Goal: Task Accomplishment & Management: Use online tool/utility

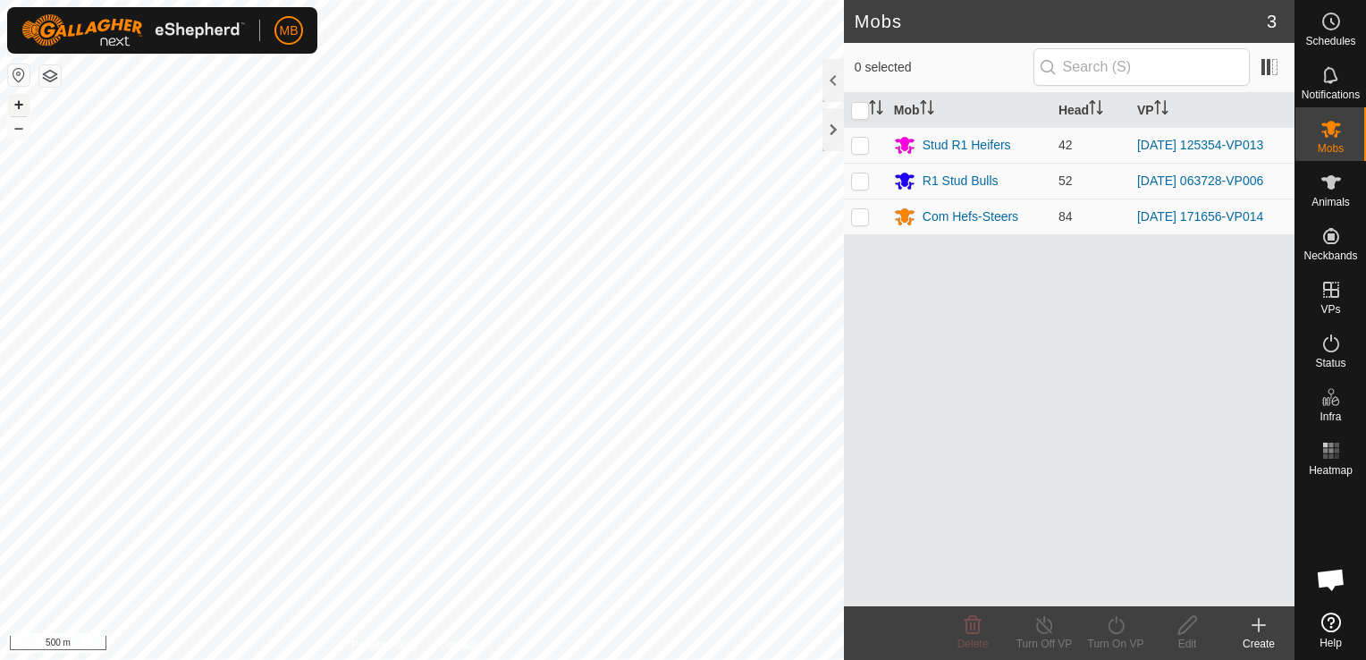
click at [17, 105] on button "+" at bounding box center [18, 104] width 21 height 21
click at [12, 102] on button "+" at bounding box center [18, 104] width 21 height 21
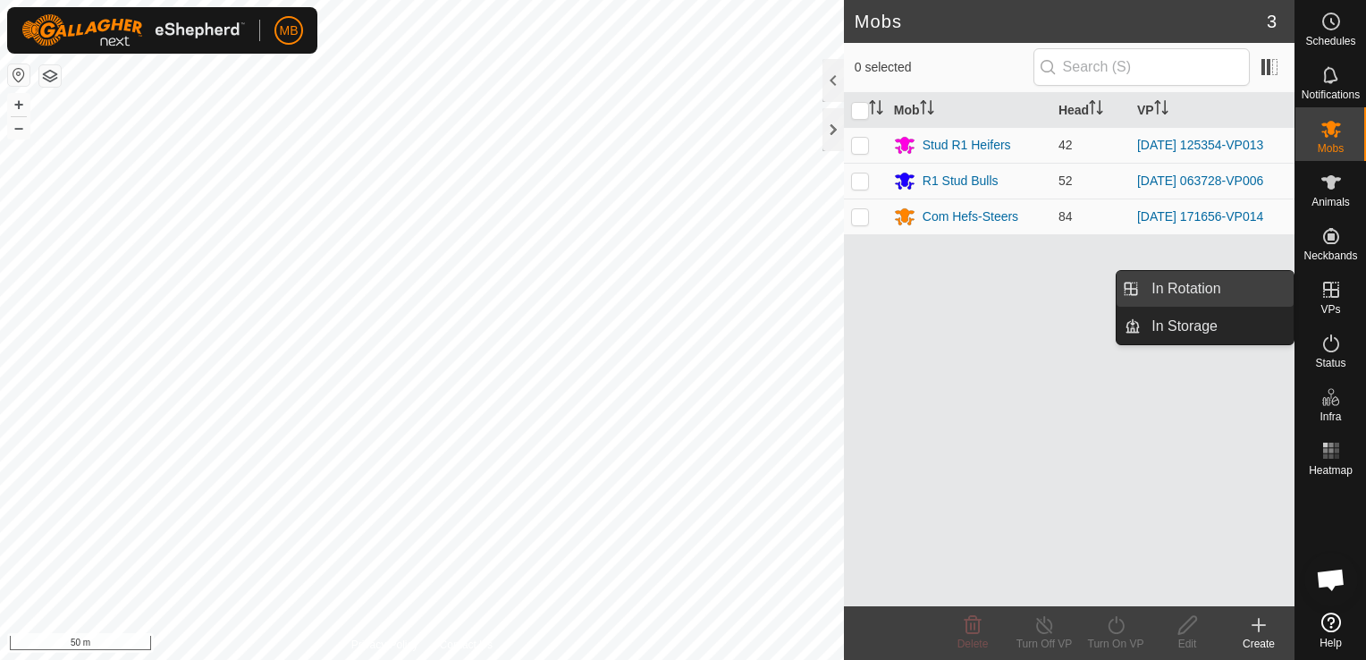
click at [1228, 288] on link "In Rotation" at bounding box center [1217, 289] width 153 height 36
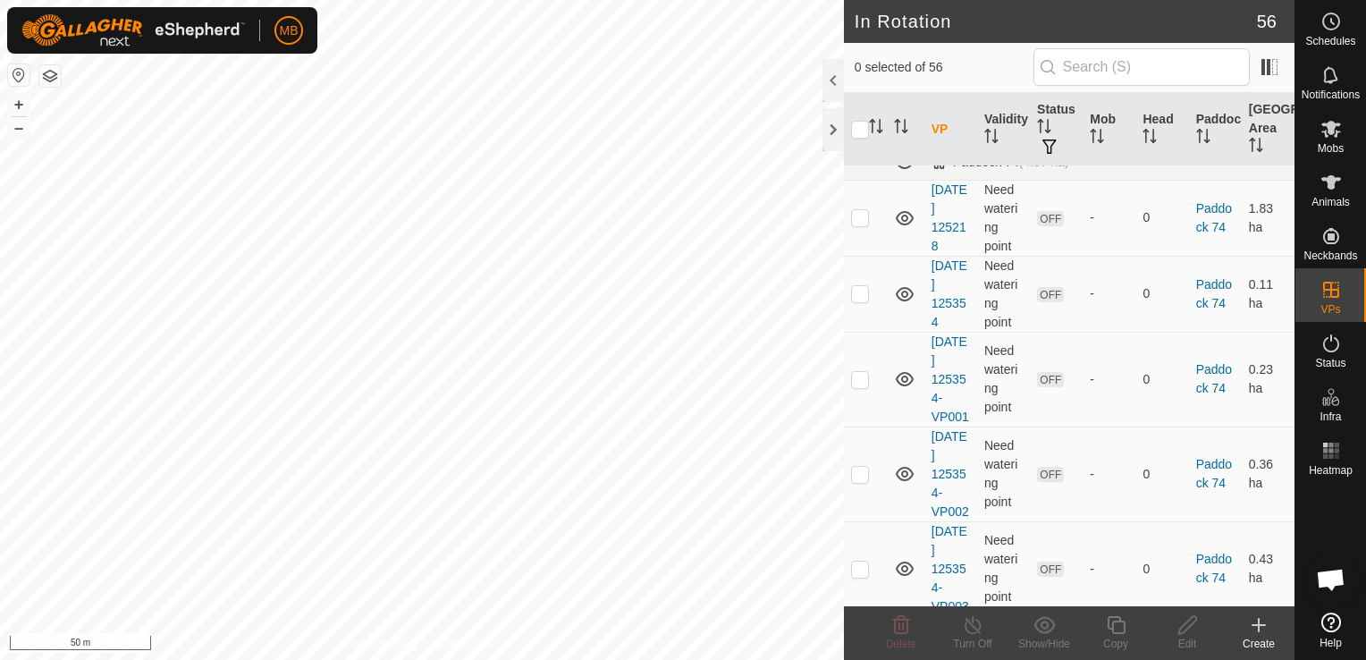
scroll to position [1584, 0]
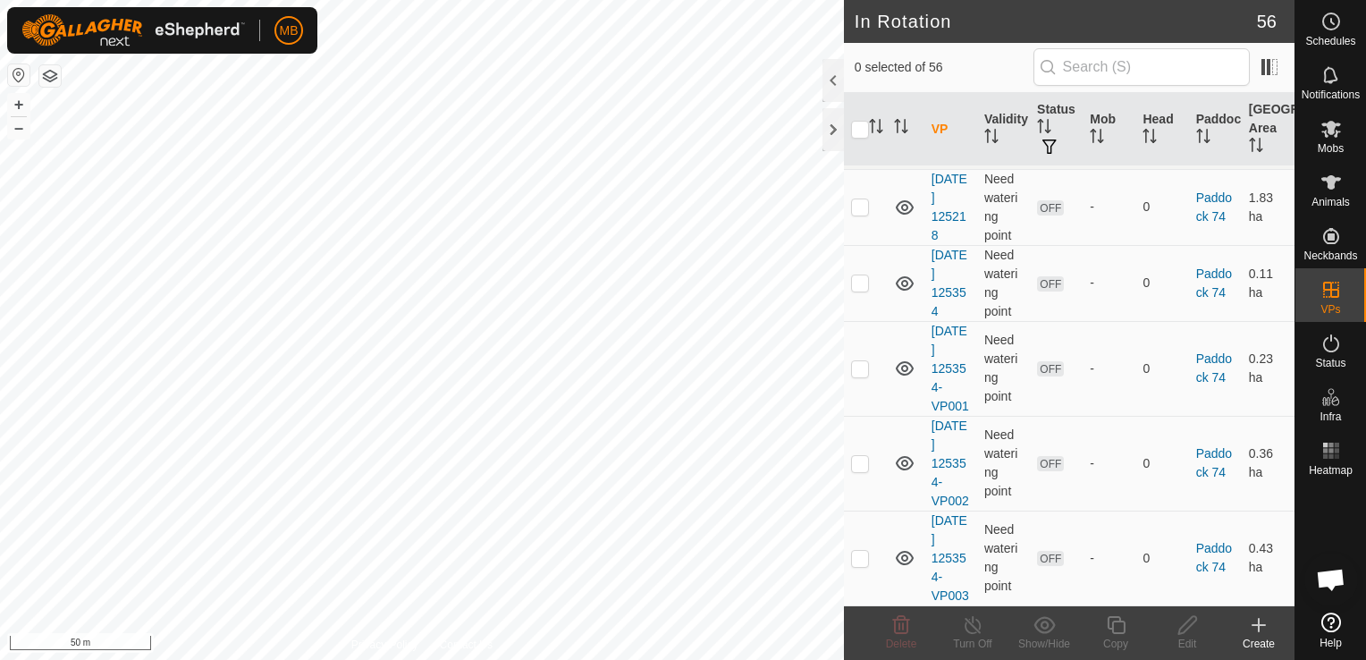
click at [856, 93] on p-checkbox at bounding box center [860, 86] width 18 height 14
checkbox input "true"
click at [1112, 633] on icon at bounding box center [1116, 625] width 18 height 18
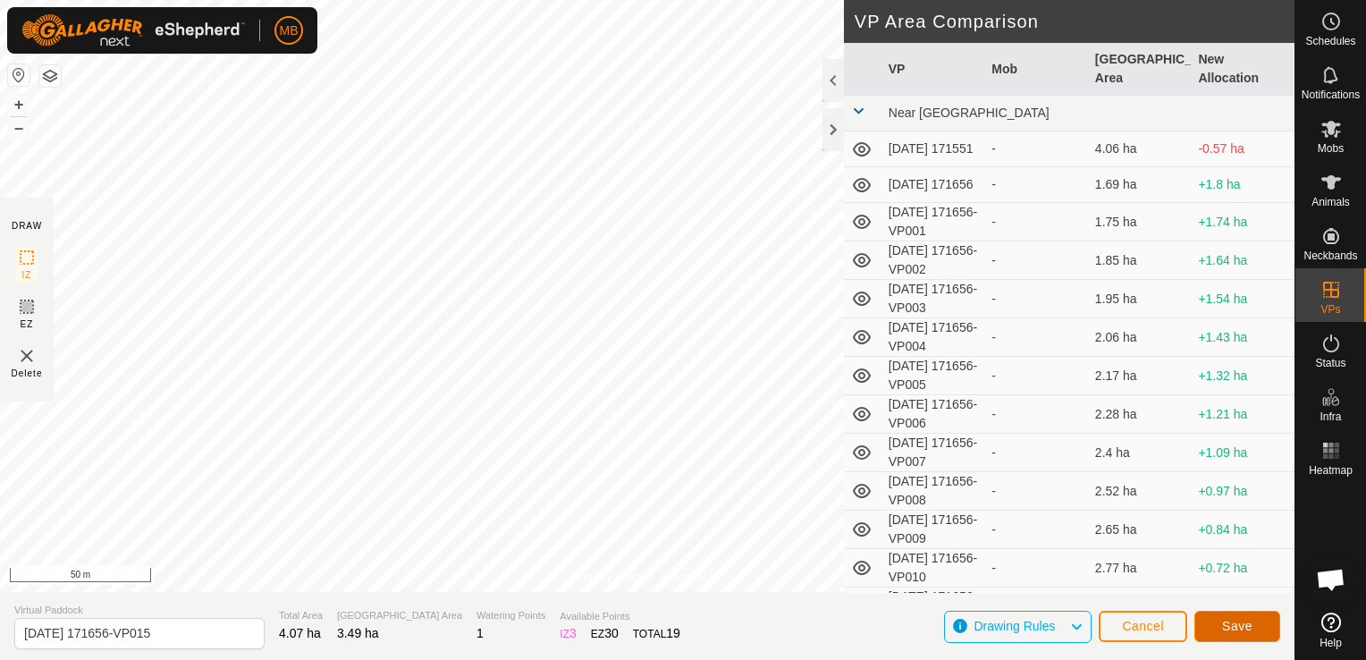
click at [1223, 624] on span "Save" at bounding box center [1237, 626] width 30 height 14
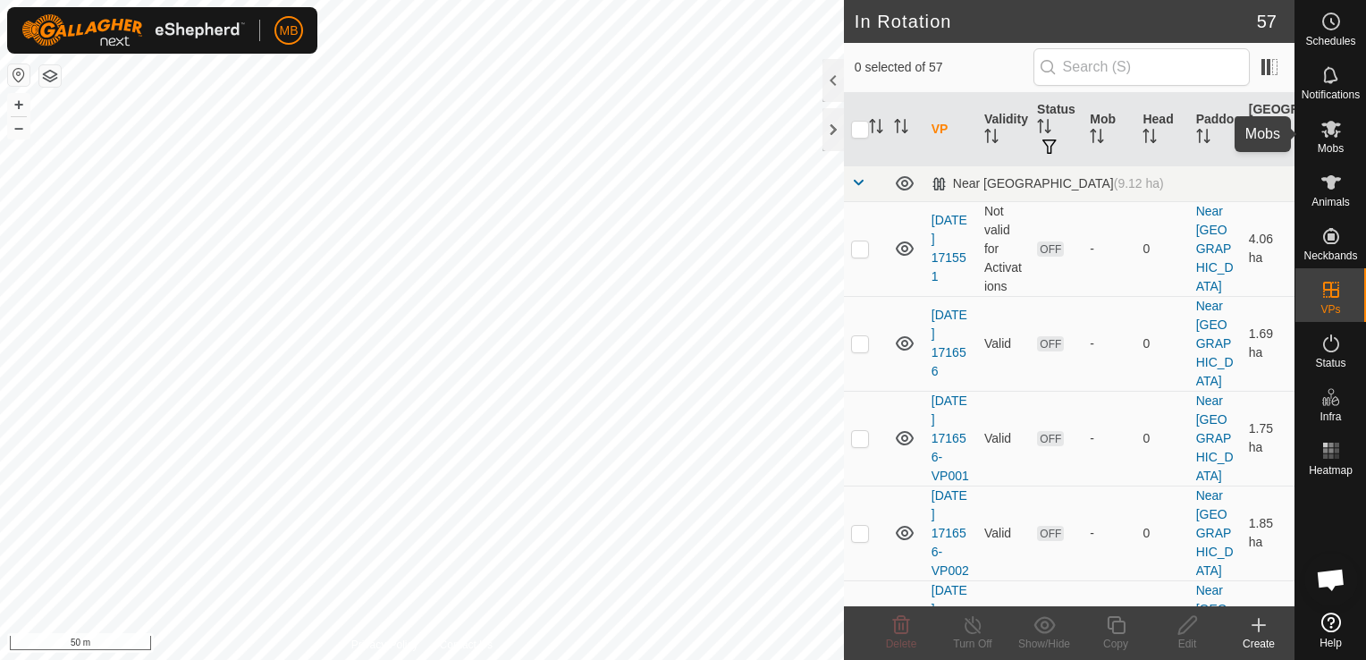
click at [1340, 148] on span "Mobs" at bounding box center [1331, 148] width 26 height 11
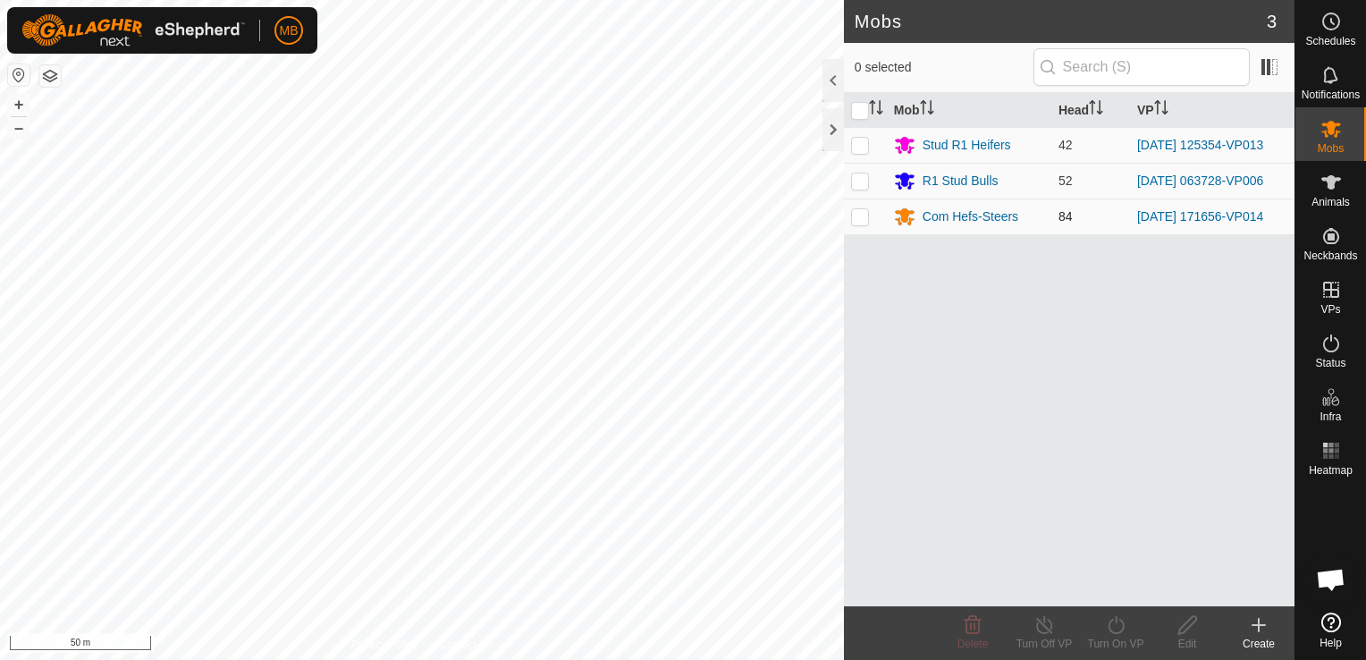
click at [863, 215] on p-checkbox at bounding box center [860, 216] width 18 height 14
checkbox input "true"
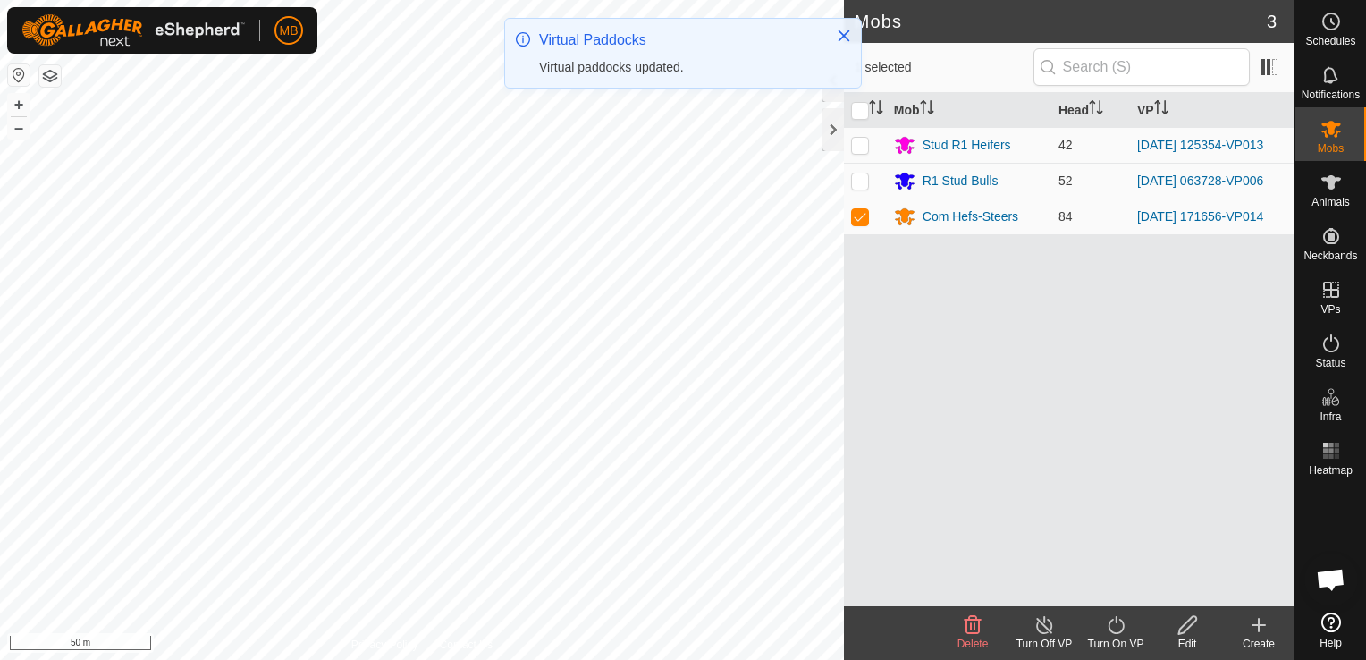
click at [1113, 632] on icon at bounding box center [1116, 625] width 16 height 18
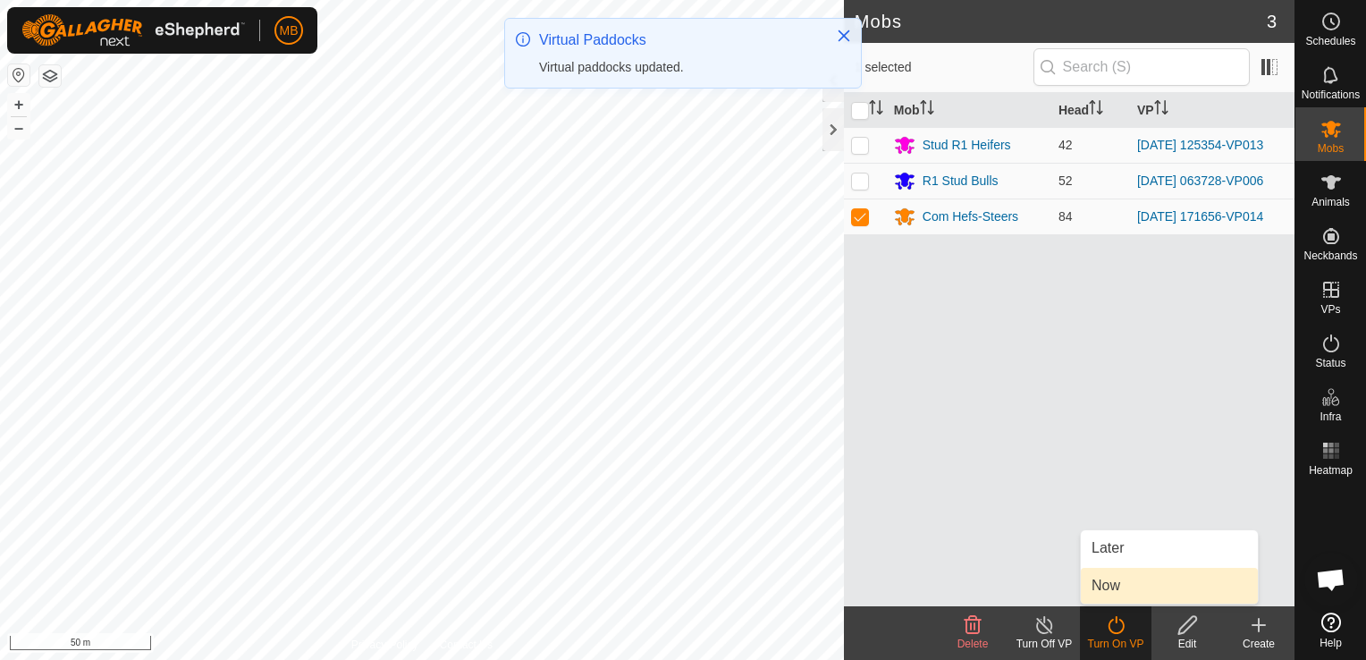
click at [1116, 585] on link "Now" at bounding box center [1169, 586] width 177 height 36
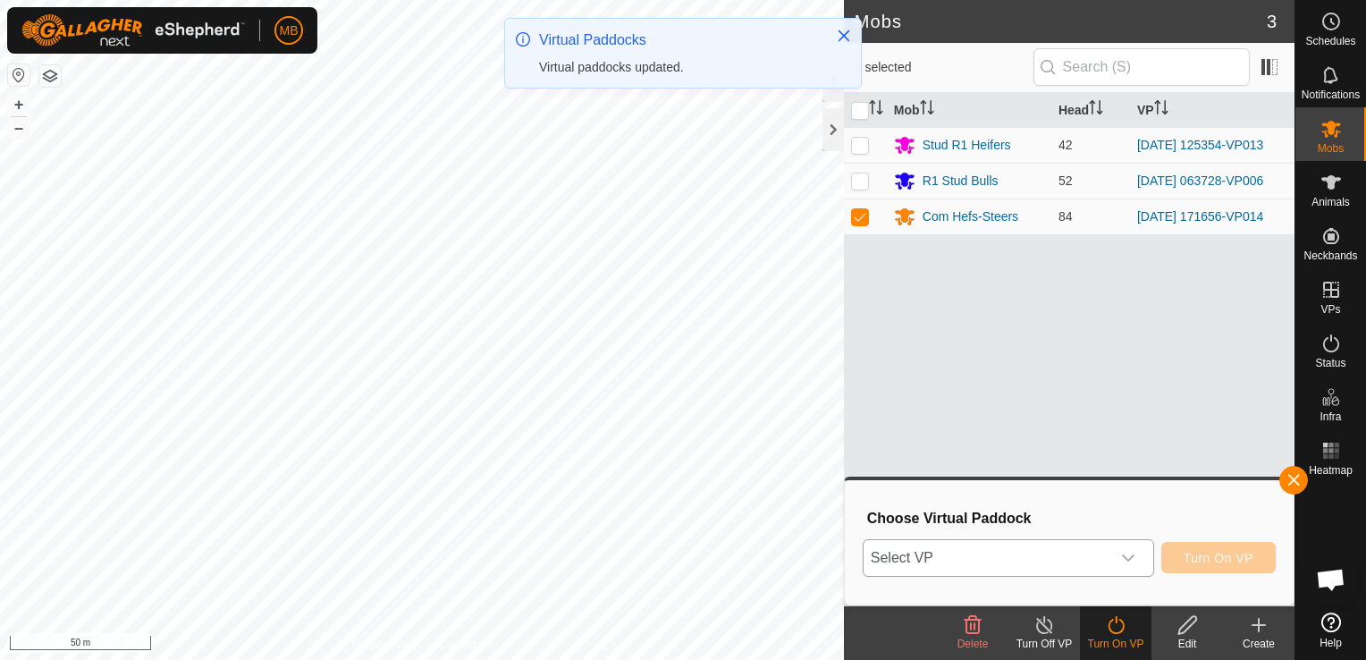
click at [1135, 553] on icon "dropdown trigger" at bounding box center [1128, 558] width 14 height 14
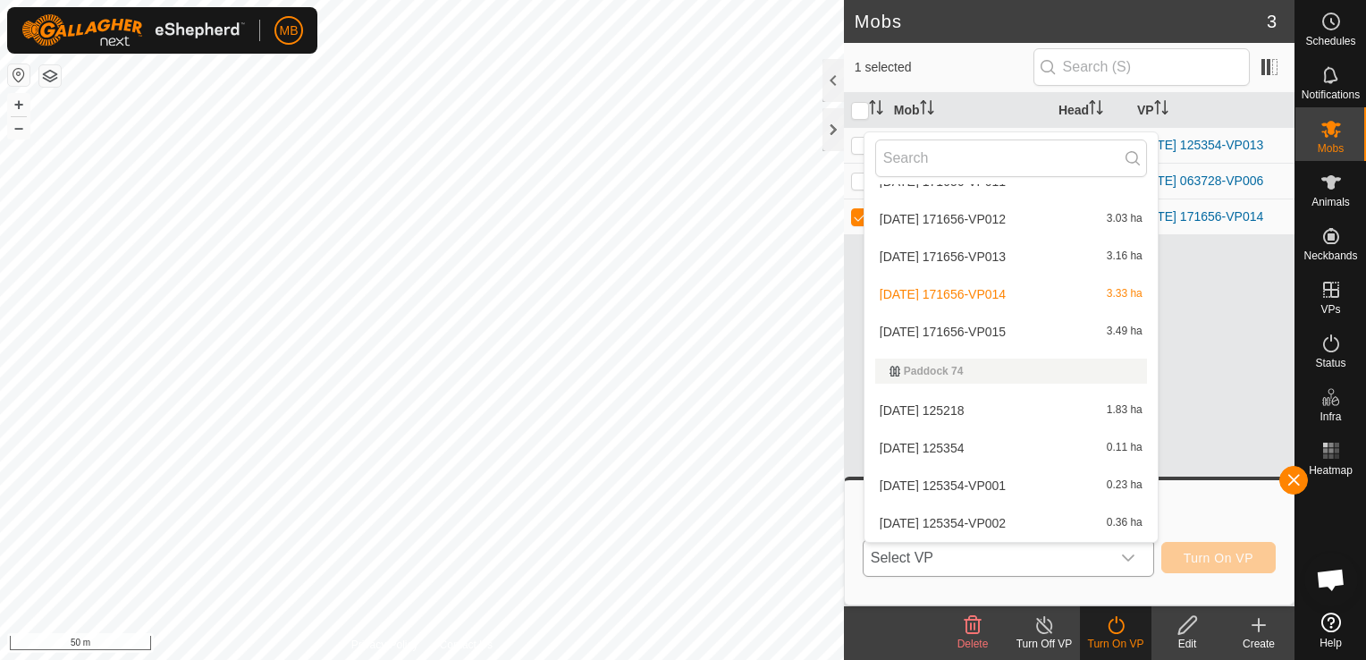
scroll to position [548, 0]
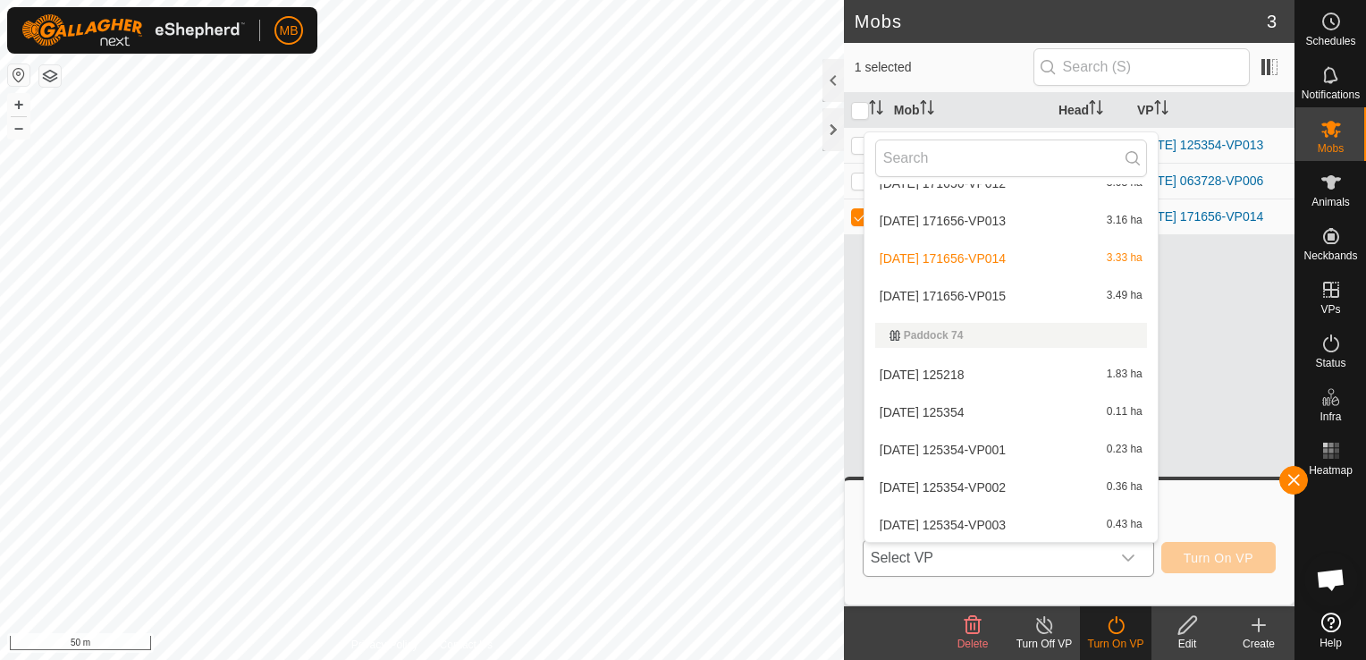
click at [1037, 291] on li "[DATE] 171656-VP015 3.49 ha" at bounding box center [1011, 296] width 293 height 36
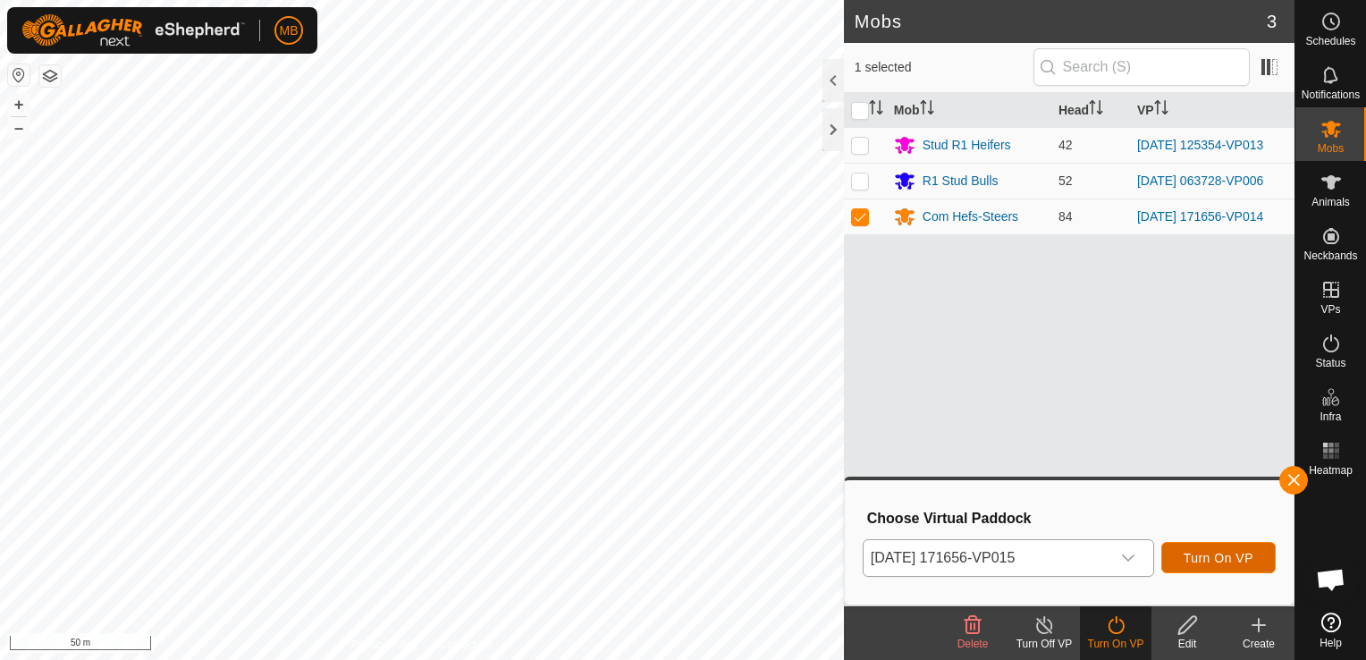
click at [1218, 555] on span "Turn On VP" at bounding box center [1219, 558] width 70 height 14
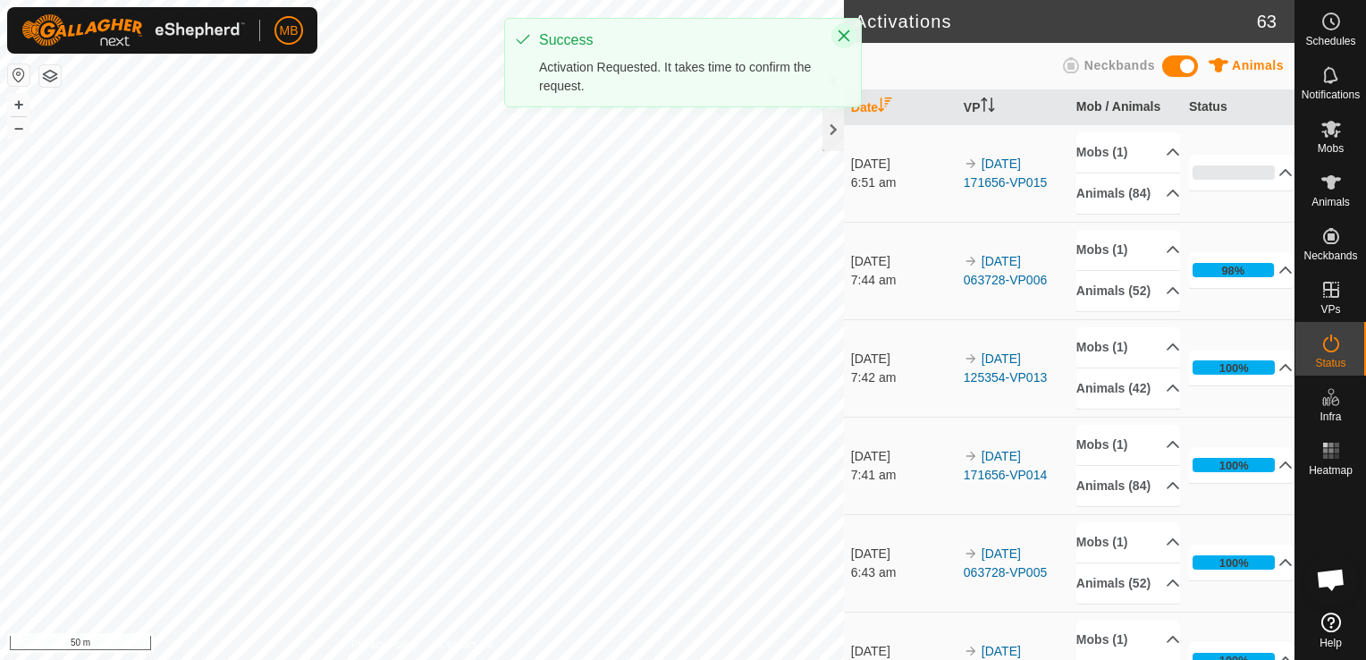
click at [842, 29] on icon "Close" at bounding box center [844, 36] width 14 height 14
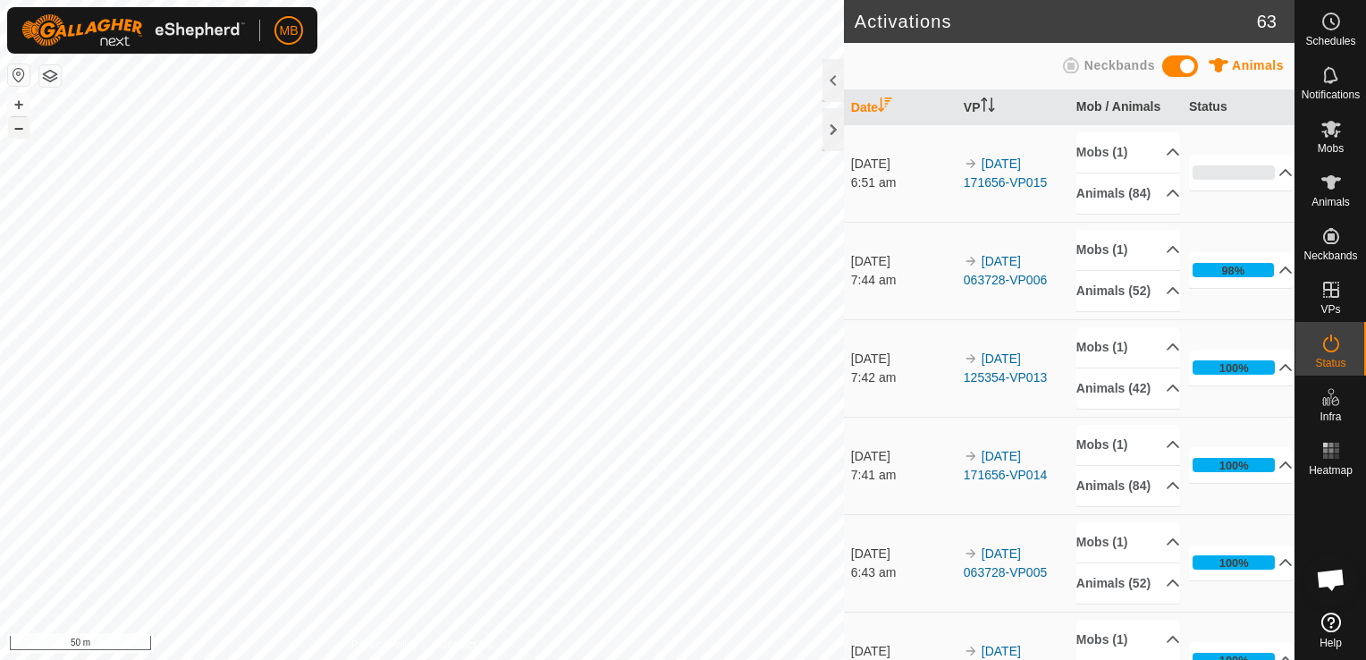
click at [18, 122] on button "–" at bounding box center [18, 127] width 21 height 21
click at [303, 0] on html "MB Schedules Notifications Mobs Animals Neckbands VPs Status Infra Heatmap Help…" at bounding box center [683, 330] width 1366 height 660
click at [376, 0] on html "MB Schedules Notifications Mobs Animals Neckbands VPs Status Infra Heatmap Help…" at bounding box center [683, 330] width 1366 height 660
click at [16, 105] on button "+" at bounding box center [18, 104] width 21 height 21
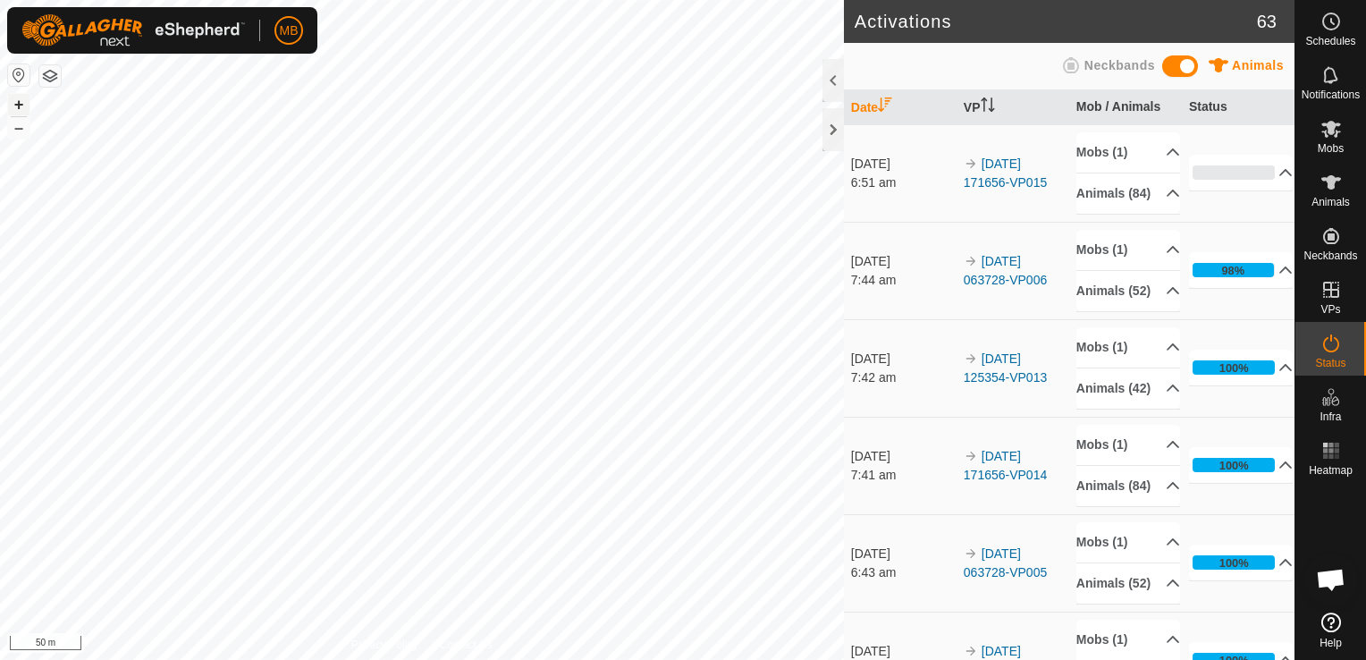
click at [16, 105] on button "+" at bounding box center [18, 104] width 21 height 21
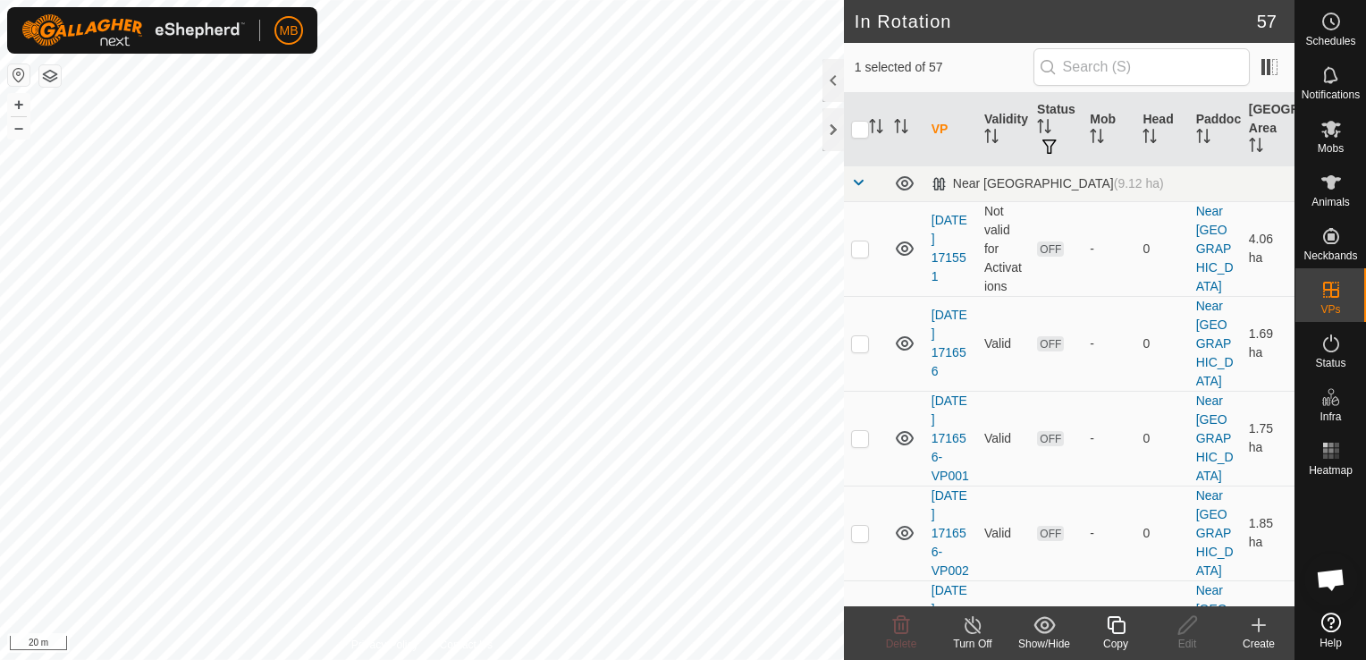
scroll to position [450, 0]
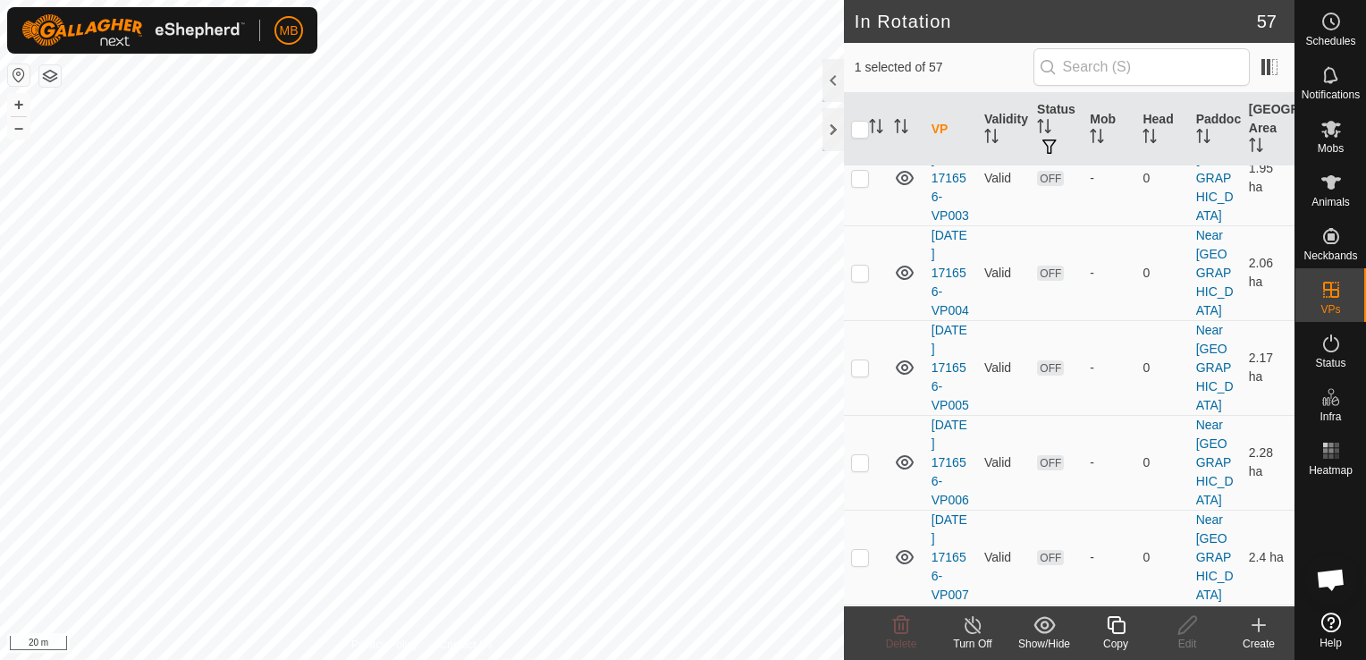
click at [1108, 631] on icon at bounding box center [1116, 624] width 22 height 21
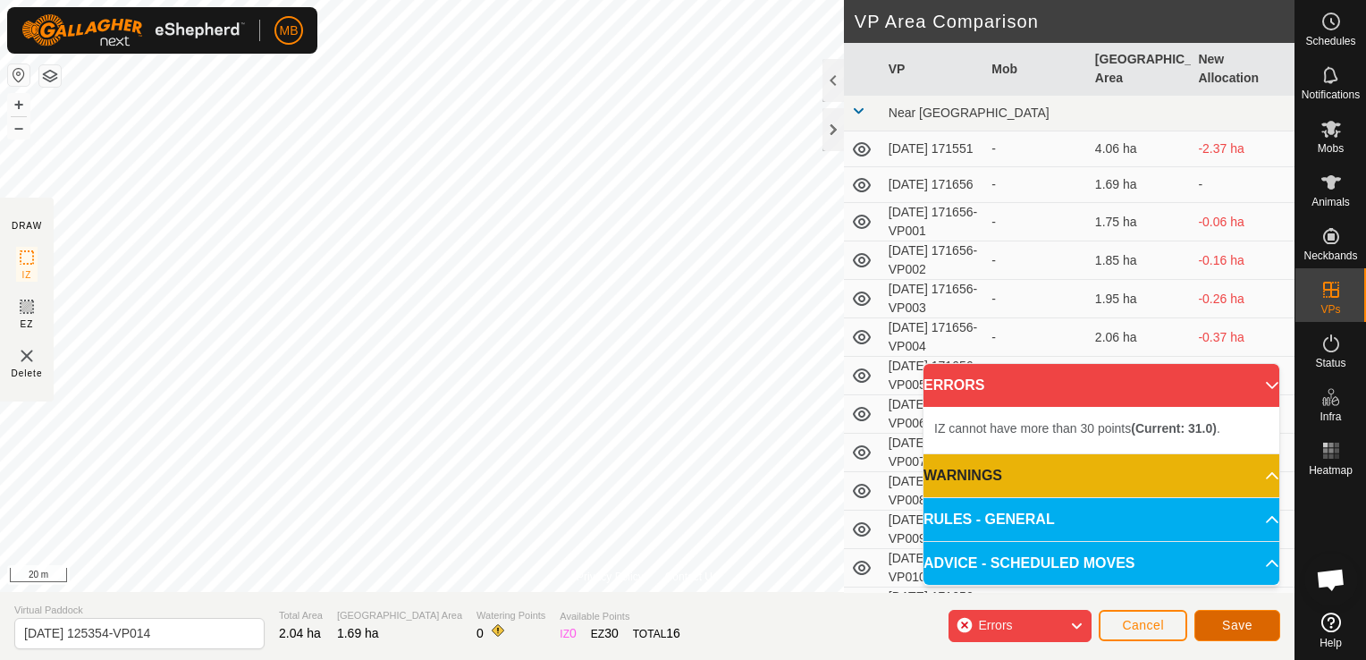
click at [1236, 636] on button "Save" at bounding box center [1237, 625] width 86 height 31
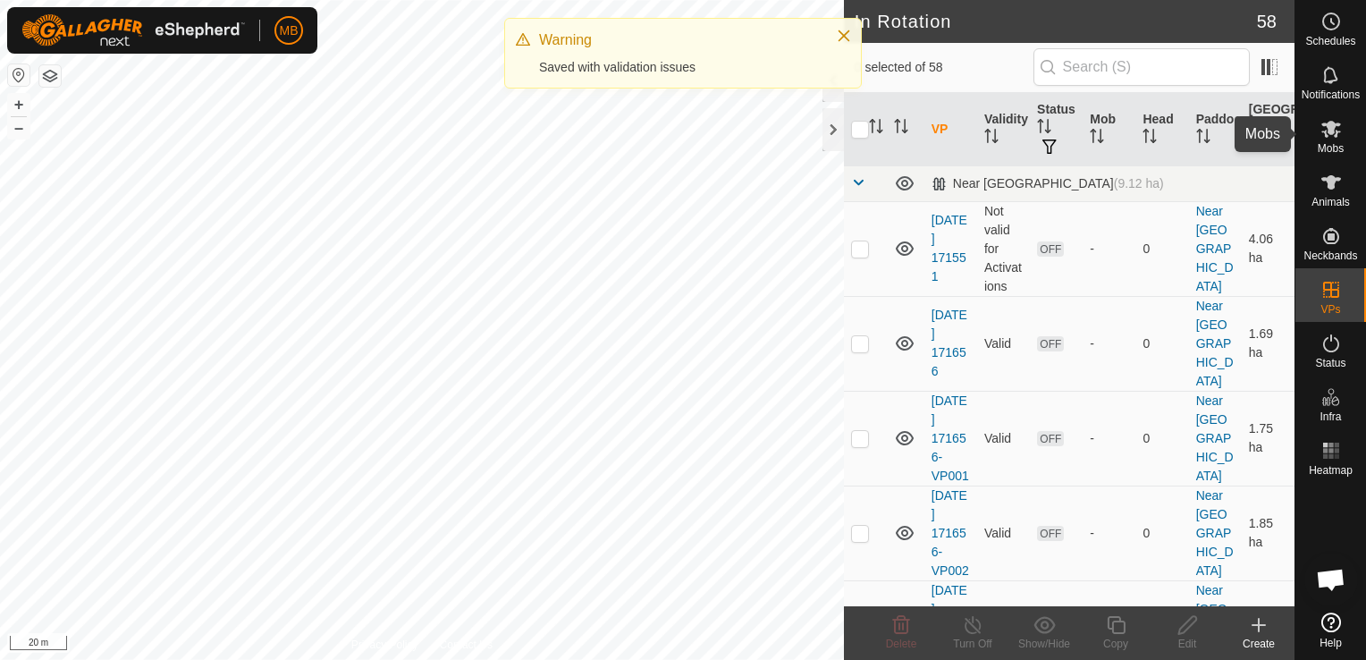
click at [1335, 138] on icon at bounding box center [1331, 128] width 21 height 21
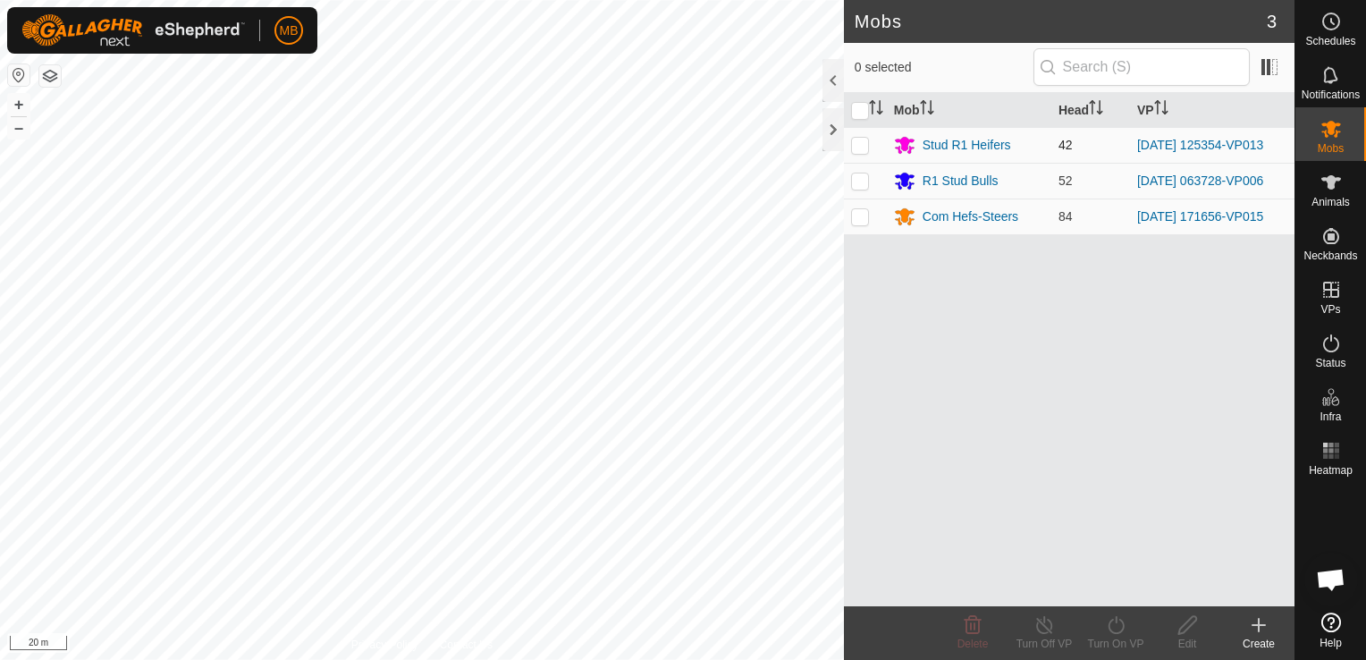
click at [860, 140] on p-checkbox at bounding box center [860, 145] width 18 height 14
checkbox input "true"
click at [1118, 631] on icon at bounding box center [1116, 624] width 22 height 21
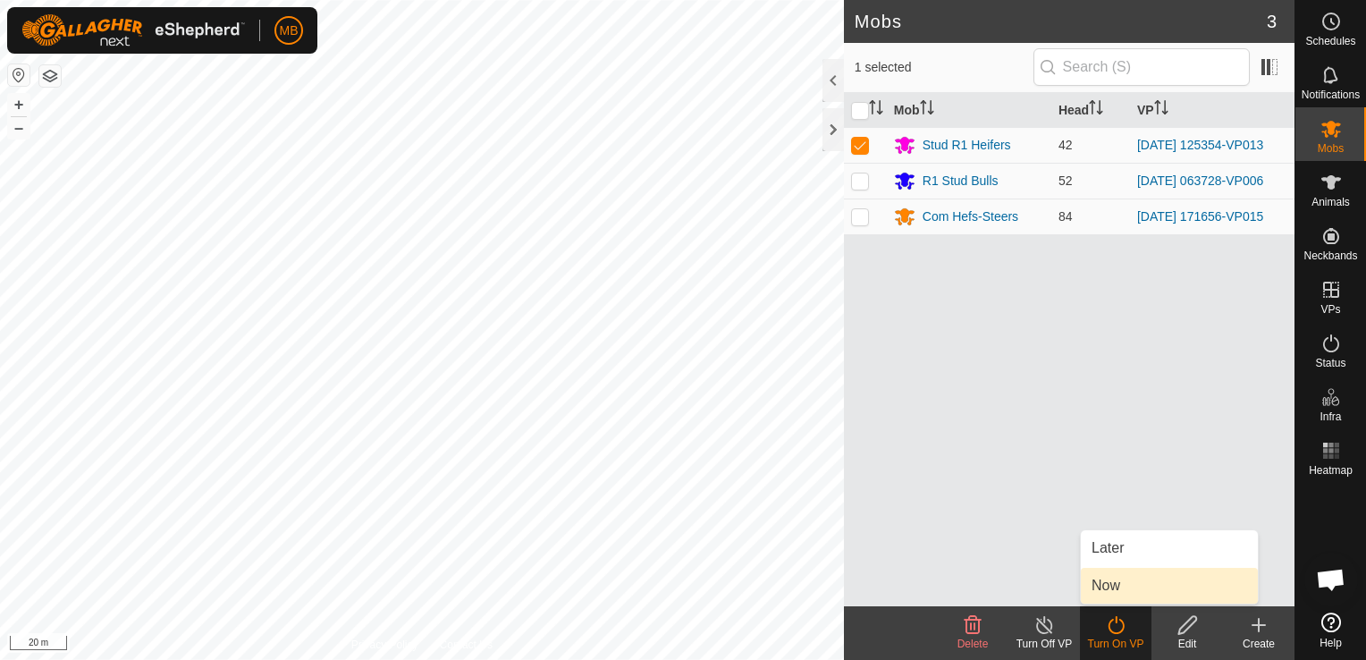
click at [1162, 572] on link "Now" at bounding box center [1169, 586] width 177 height 36
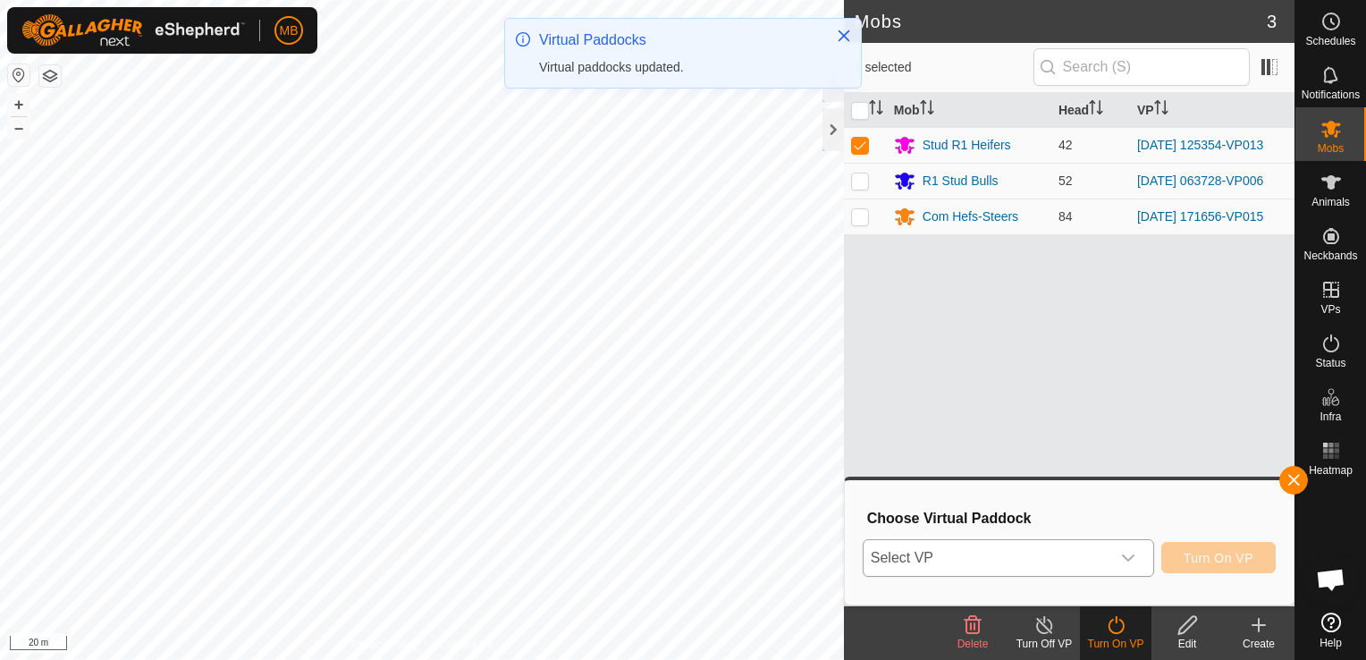
click at [1129, 562] on icon "dropdown trigger" at bounding box center [1128, 558] width 14 height 14
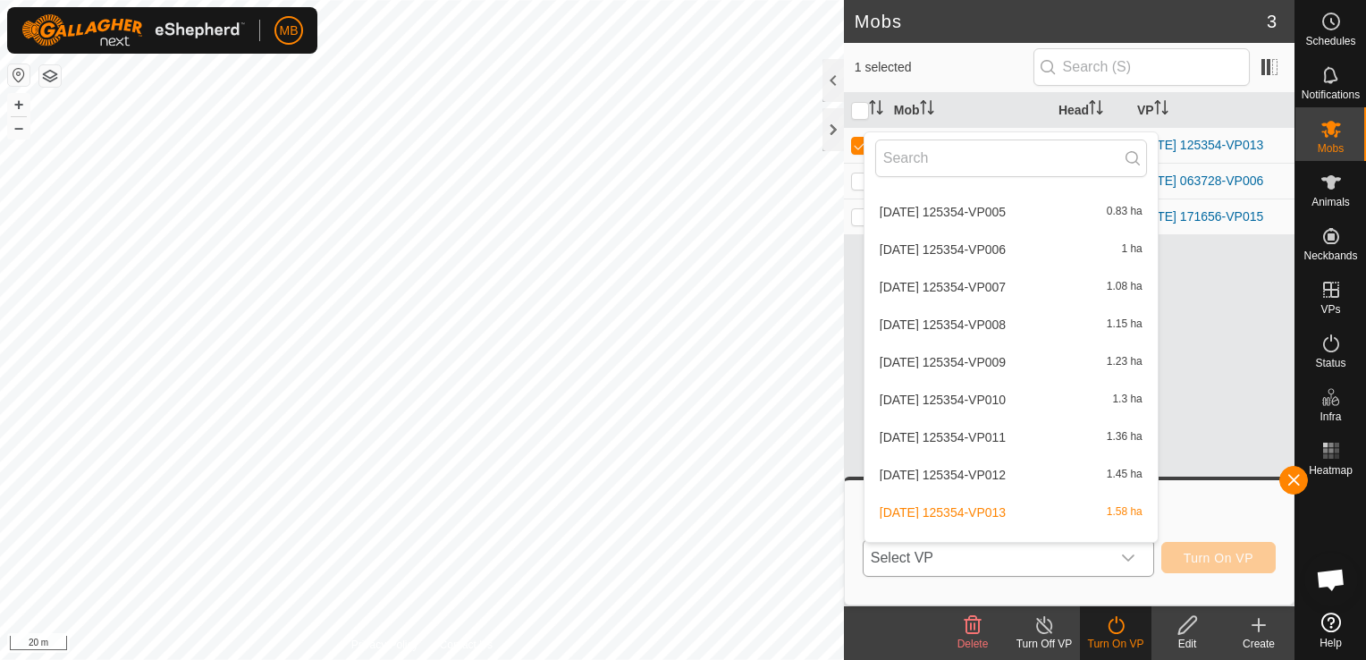
scroll to position [958, 0]
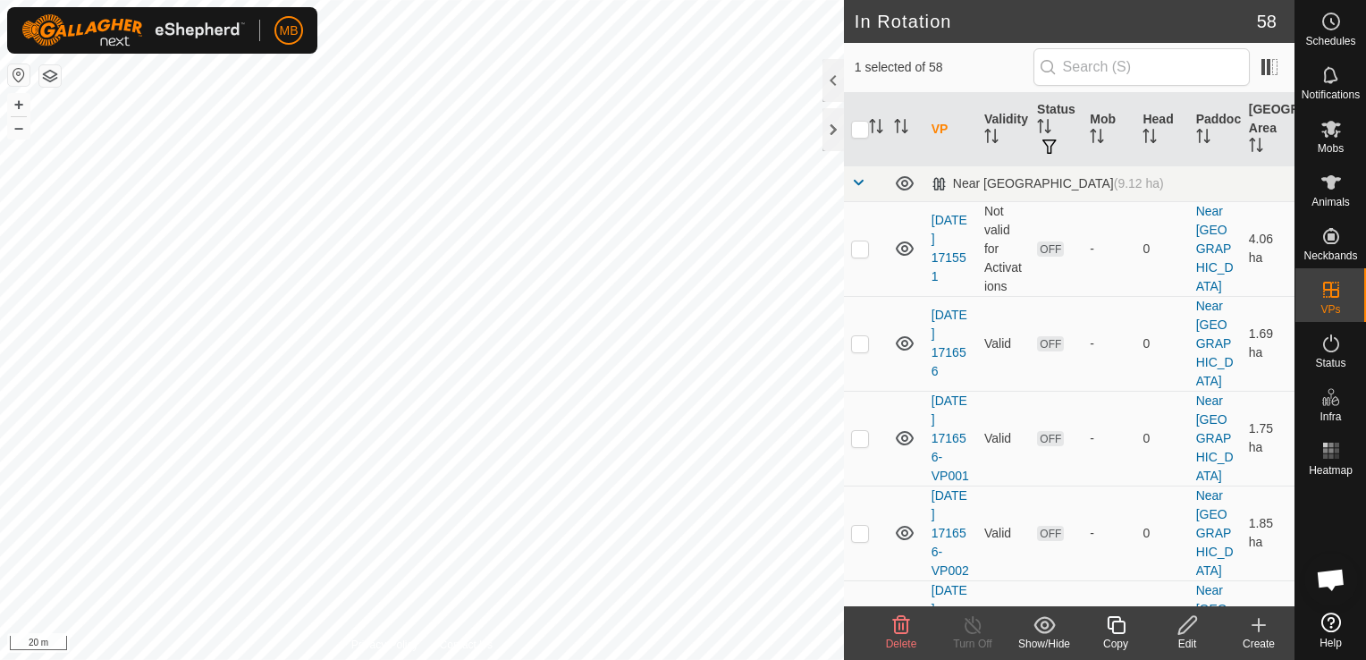
click at [1182, 630] on icon at bounding box center [1188, 624] width 22 height 21
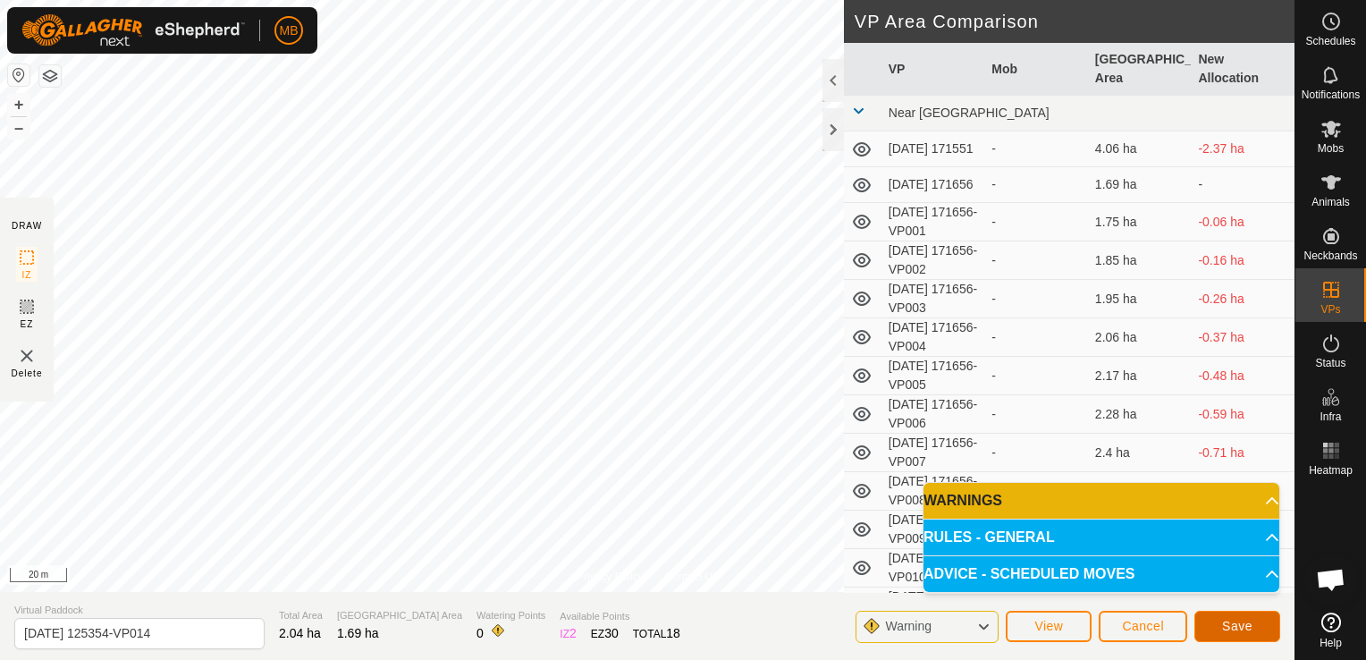
click at [1237, 622] on span "Save" at bounding box center [1237, 626] width 30 height 14
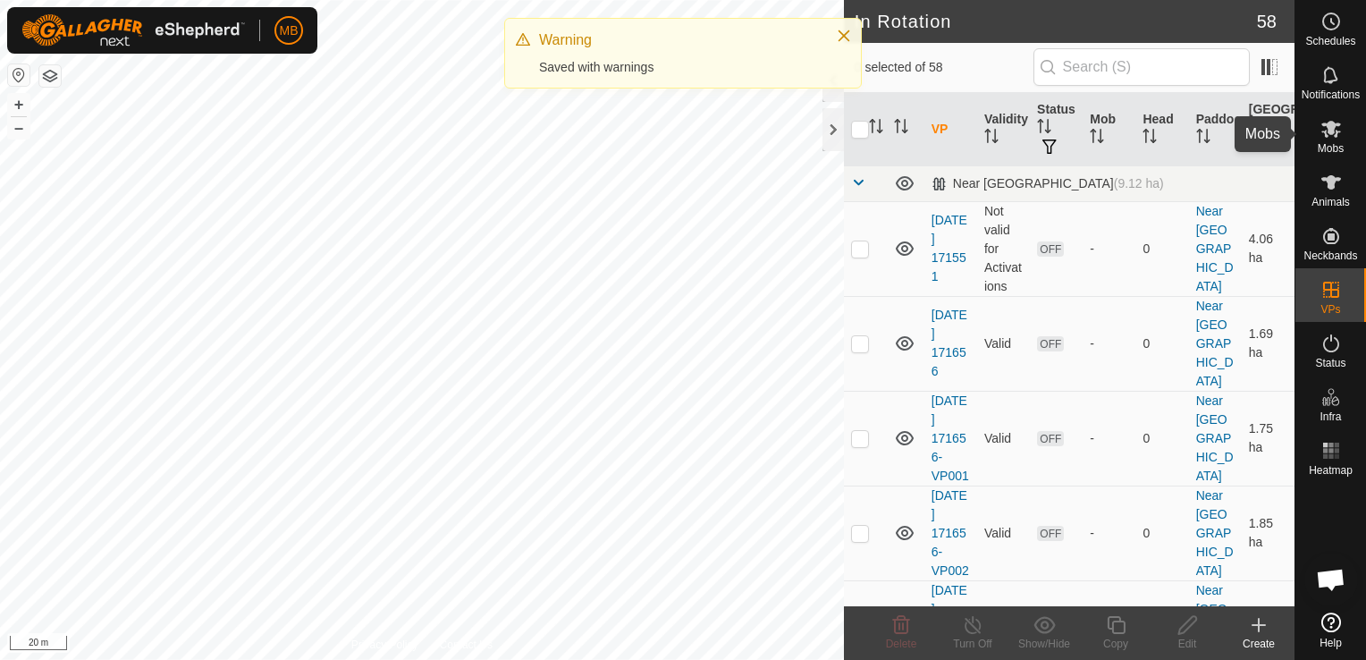
click at [1337, 137] on icon at bounding box center [1331, 128] width 21 height 21
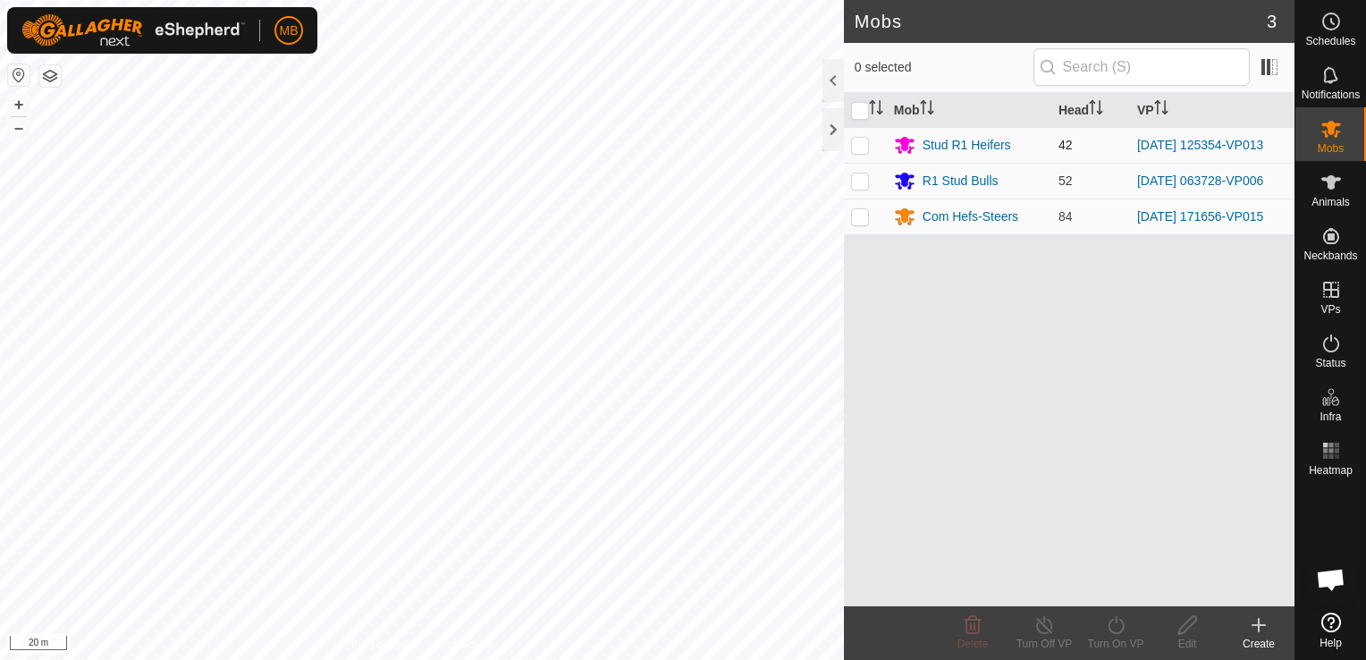
click at [858, 151] on p-checkbox at bounding box center [860, 145] width 18 height 14
checkbox input "true"
click at [1112, 642] on div "Turn On VP" at bounding box center [1116, 644] width 72 height 16
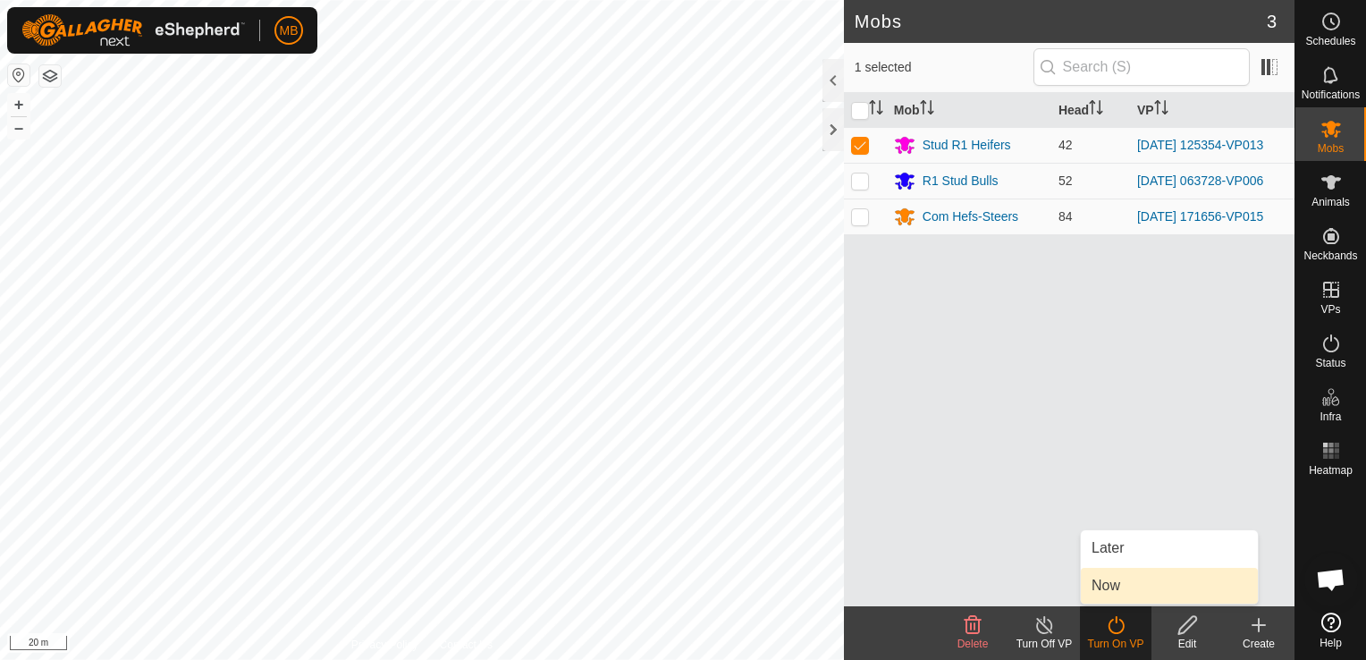
click at [1127, 593] on link "Now" at bounding box center [1169, 586] width 177 height 36
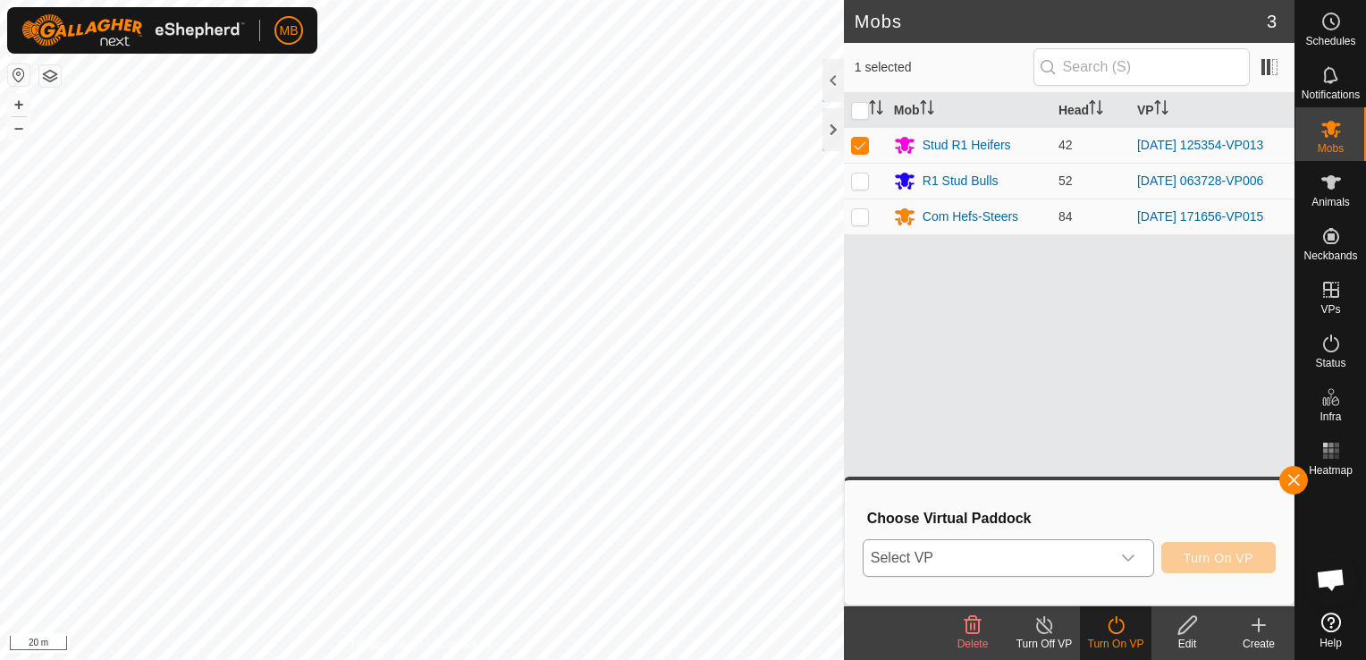
click at [1130, 556] on icon "dropdown trigger" at bounding box center [1128, 558] width 14 height 14
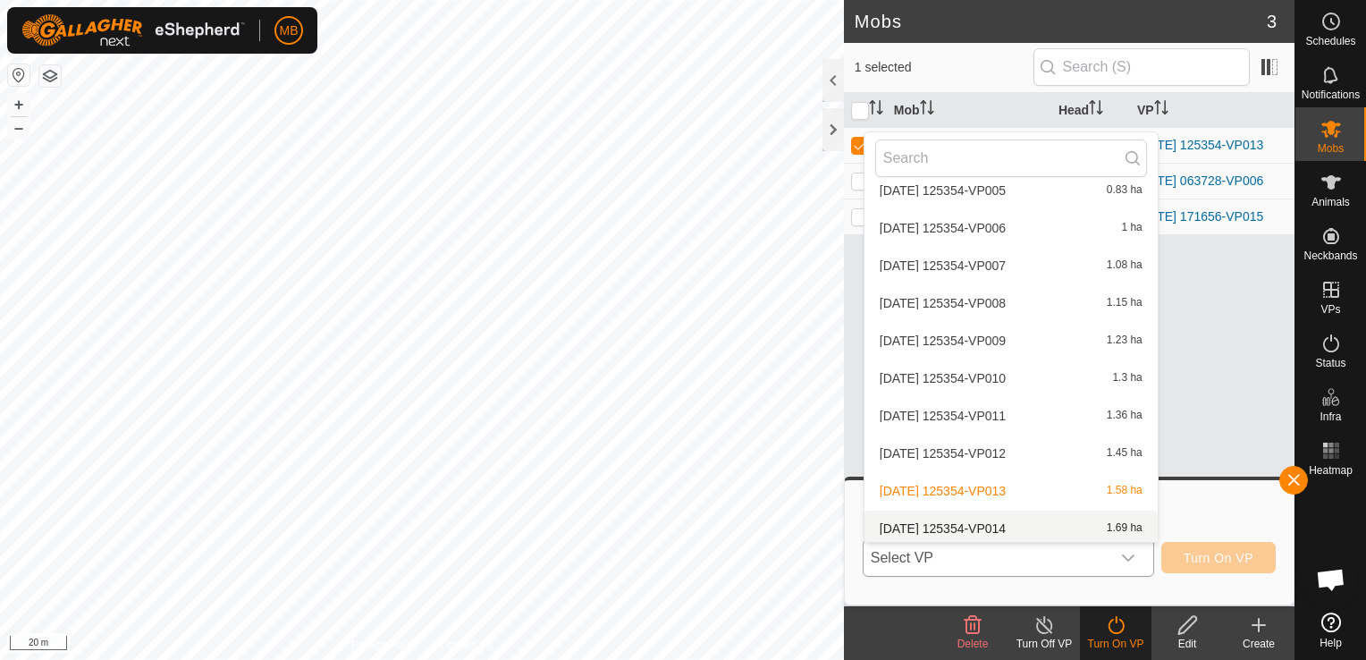
scroll to position [962, 0]
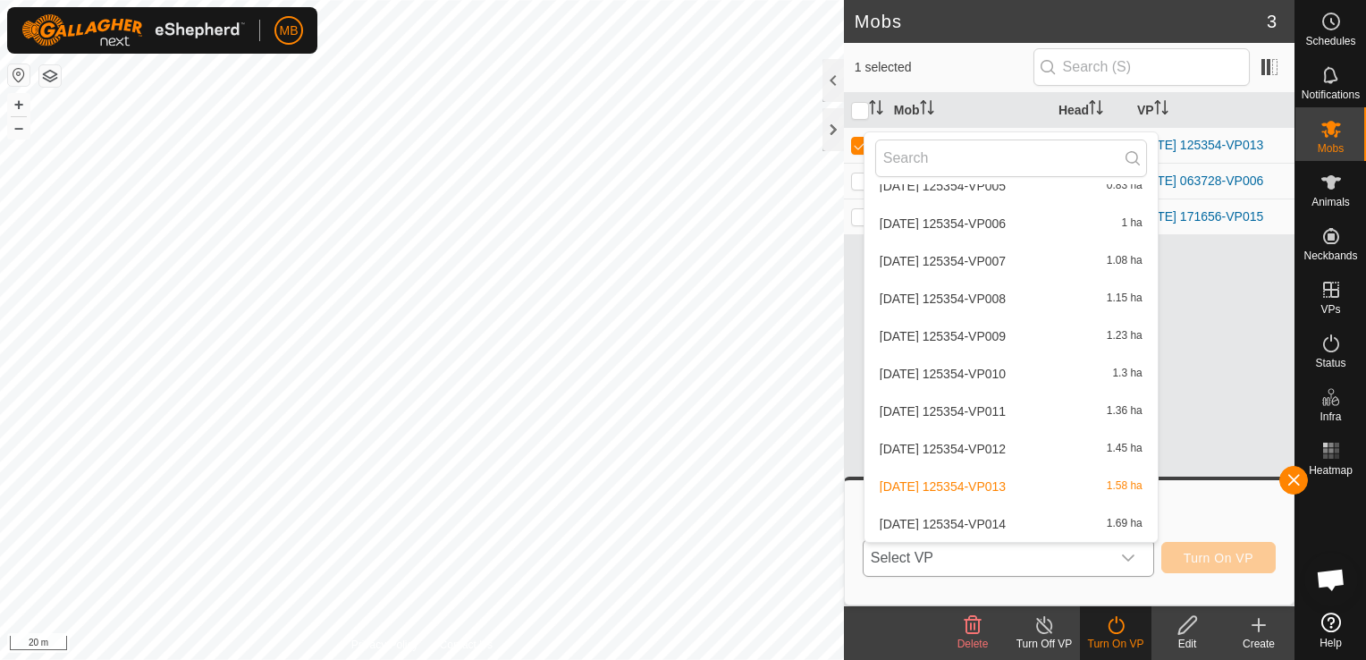
click at [1059, 521] on li "[DATE] 125354-VP014 1.69 ha" at bounding box center [1011, 524] width 293 height 36
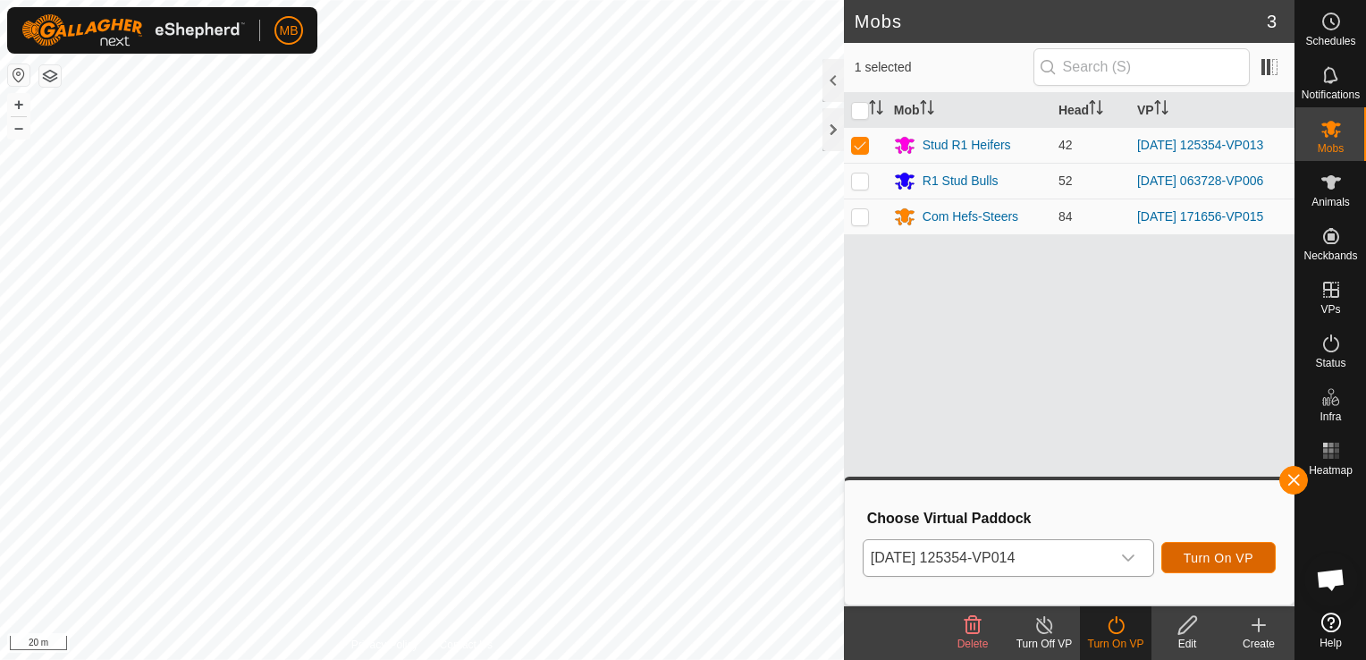
click at [1218, 563] on span "Turn On VP" at bounding box center [1219, 558] width 70 height 14
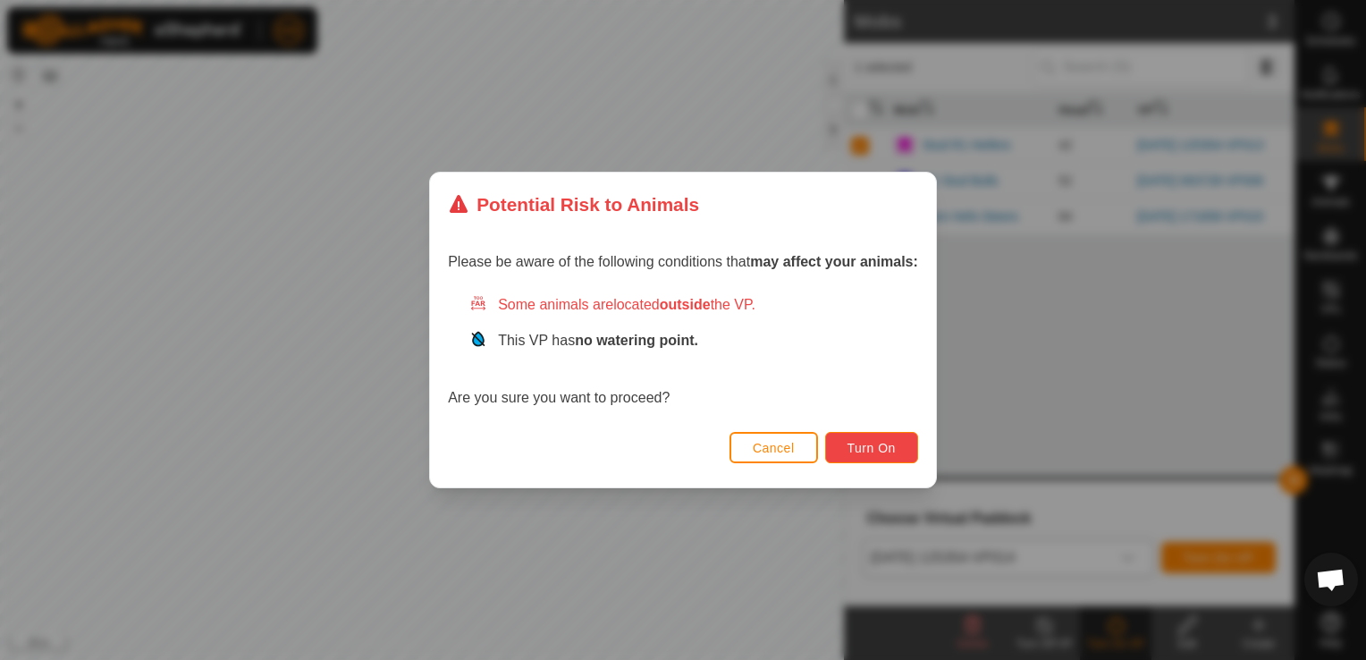
click at [887, 441] on span "Turn On" at bounding box center [872, 448] width 48 height 14
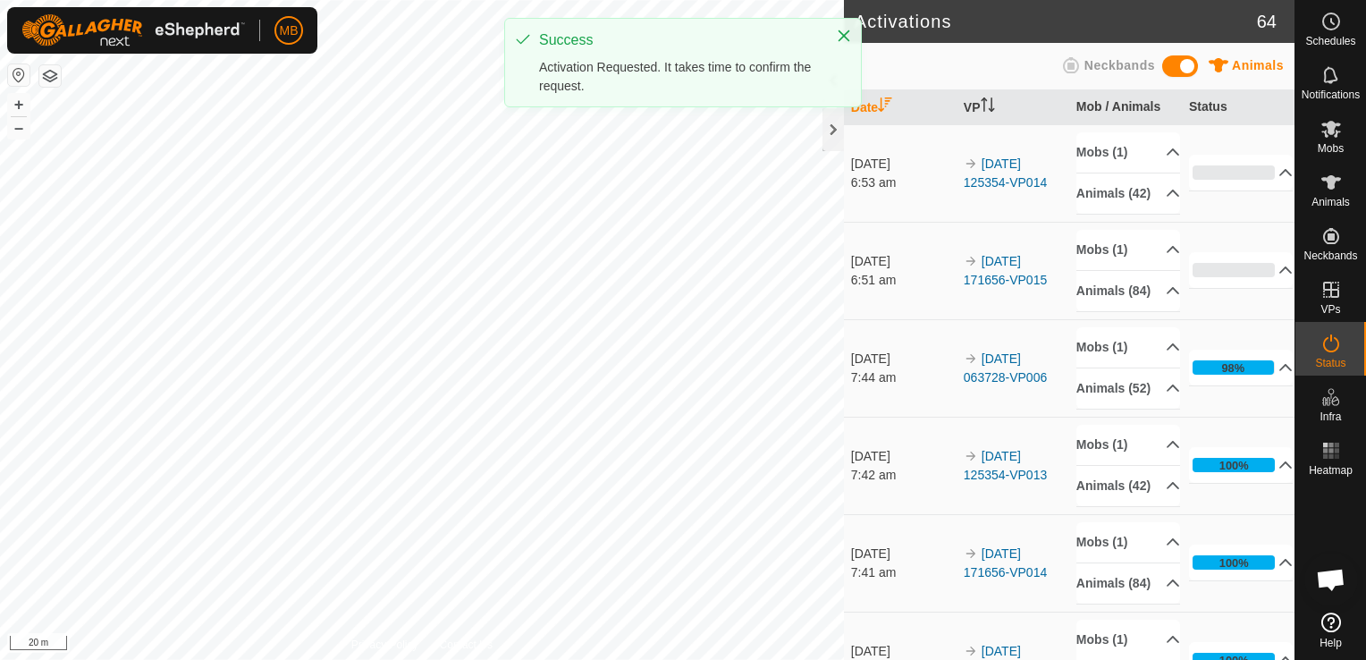
click at [958, 320] on div "Activations 64 Animals Neckbands Date VP Mob / Animals Status [DATE] 6:53 am 20…" at bounding box center [647, 330] width 1295 height 660
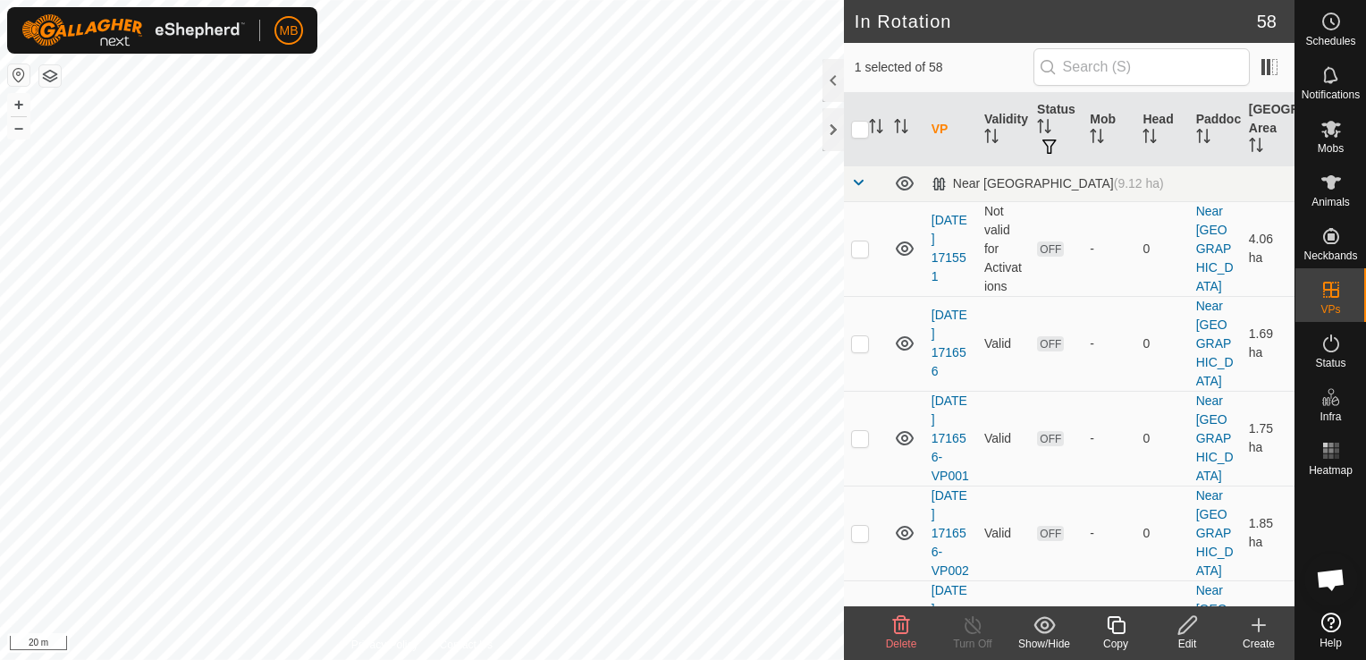
checkbox input "false"
checkbox input "true"
click at [1119, 624] on icon at bounding box center [1116, 624] width 22 height 21
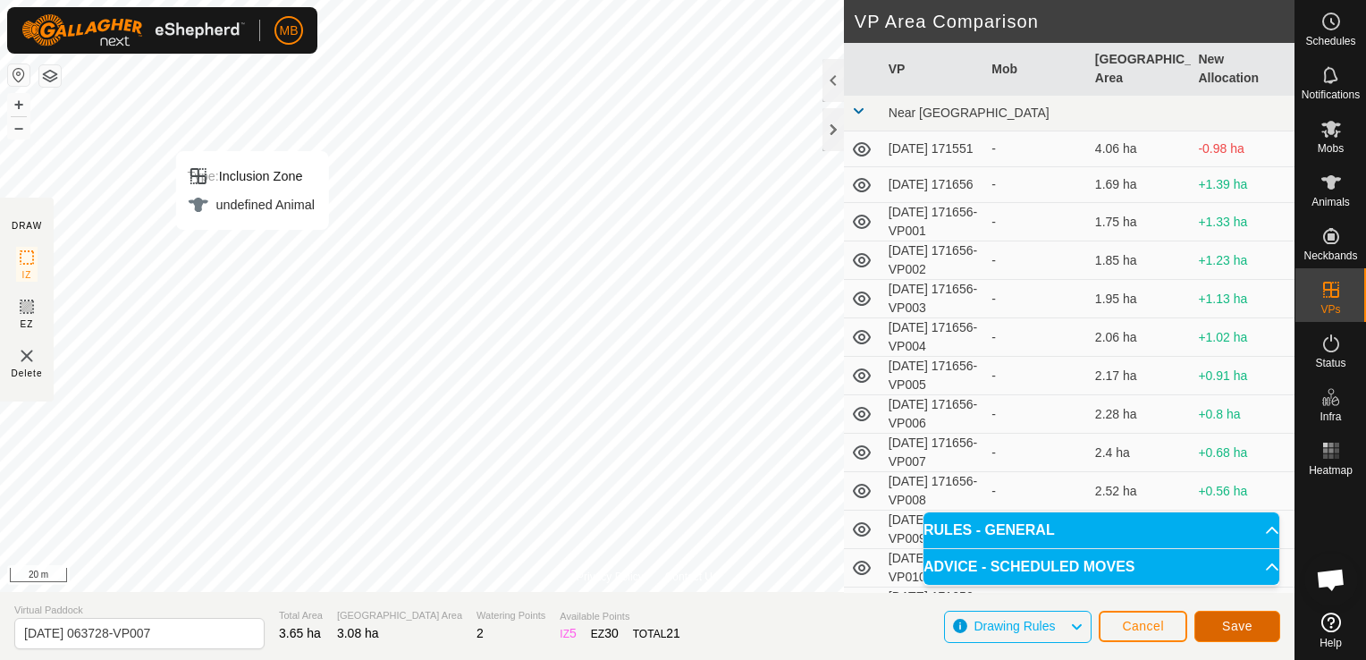
click at [1258, 624] on button "Save" at bounding box center [1237, 626] width 86 height 31
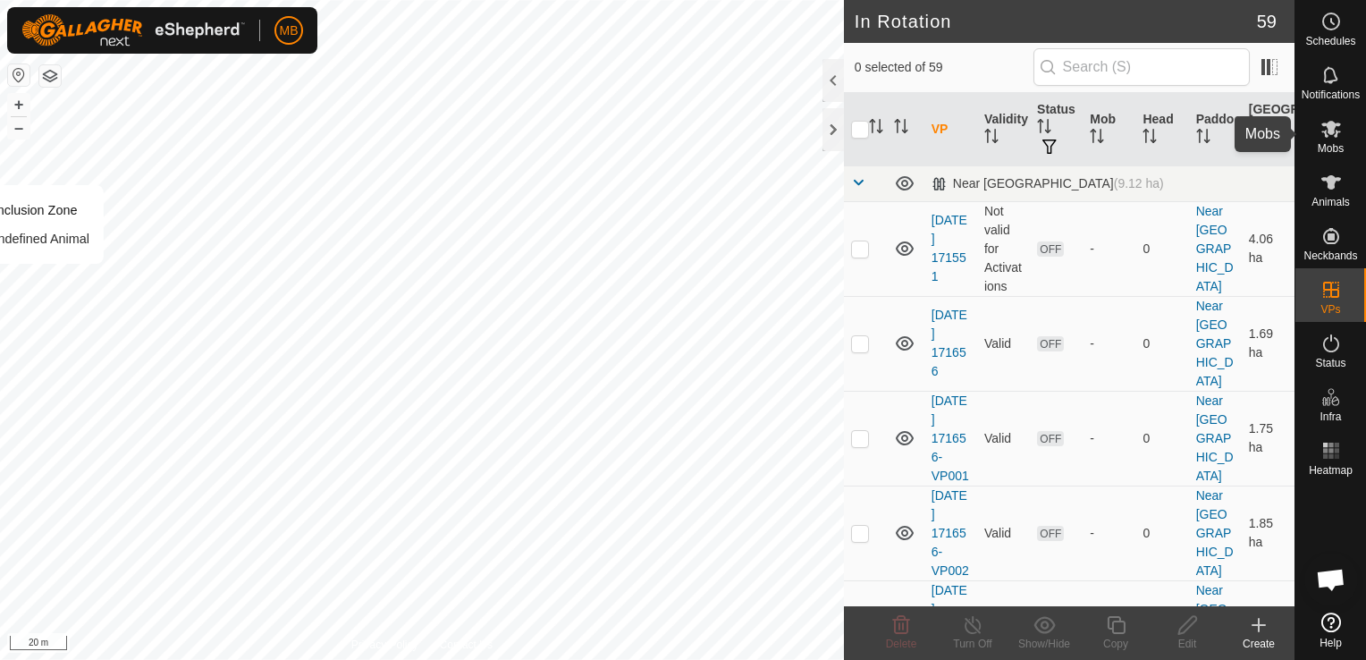
click at [1330, 139] on es-mob-svg-icon at bounding box center [1331, 128] width 32 height 29
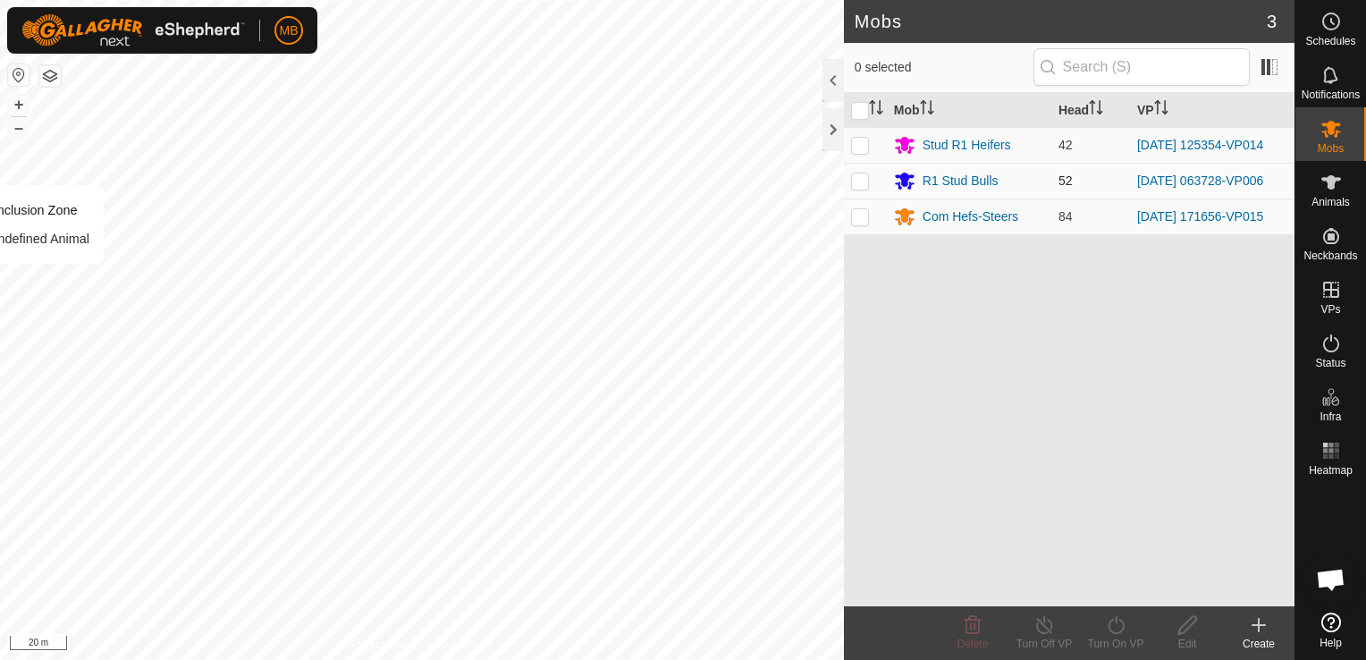
click at [860, 181] on p-checkbox at bounding box center [860, 180] width 18 height 14
checkbox input "true"
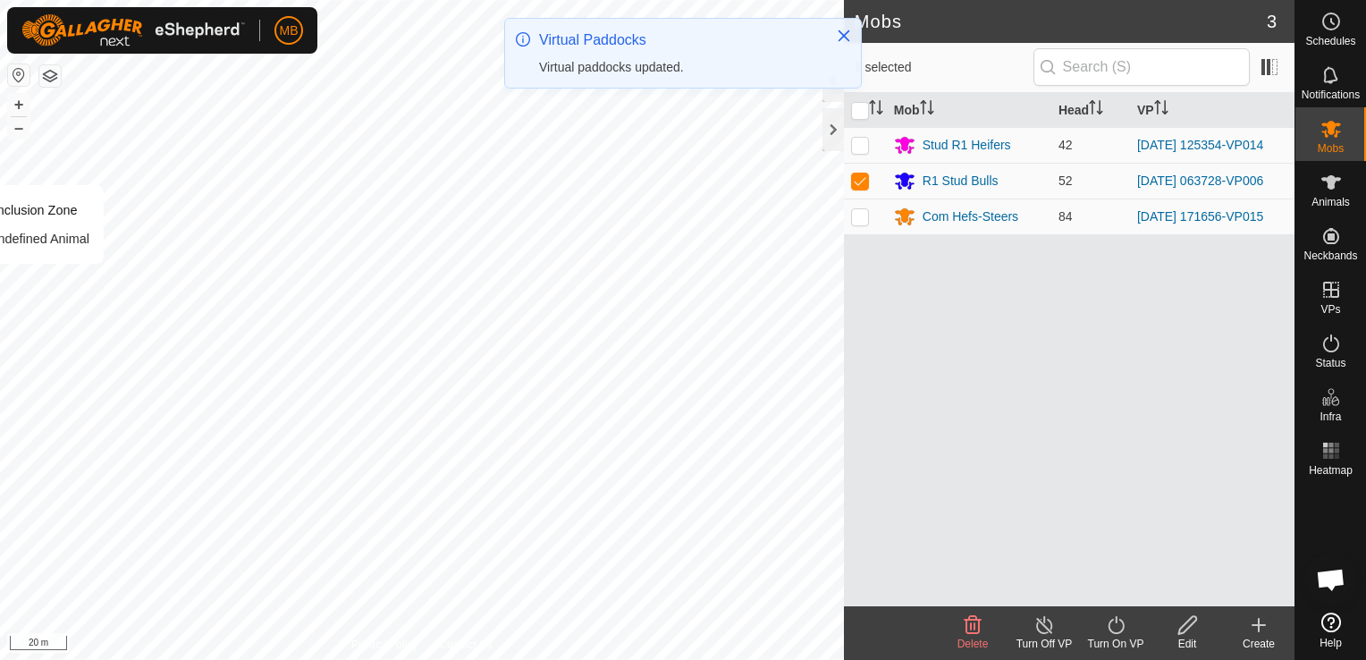
click at [1111, 629] on icon at bounding box center [1116, 624] width 22 height 21
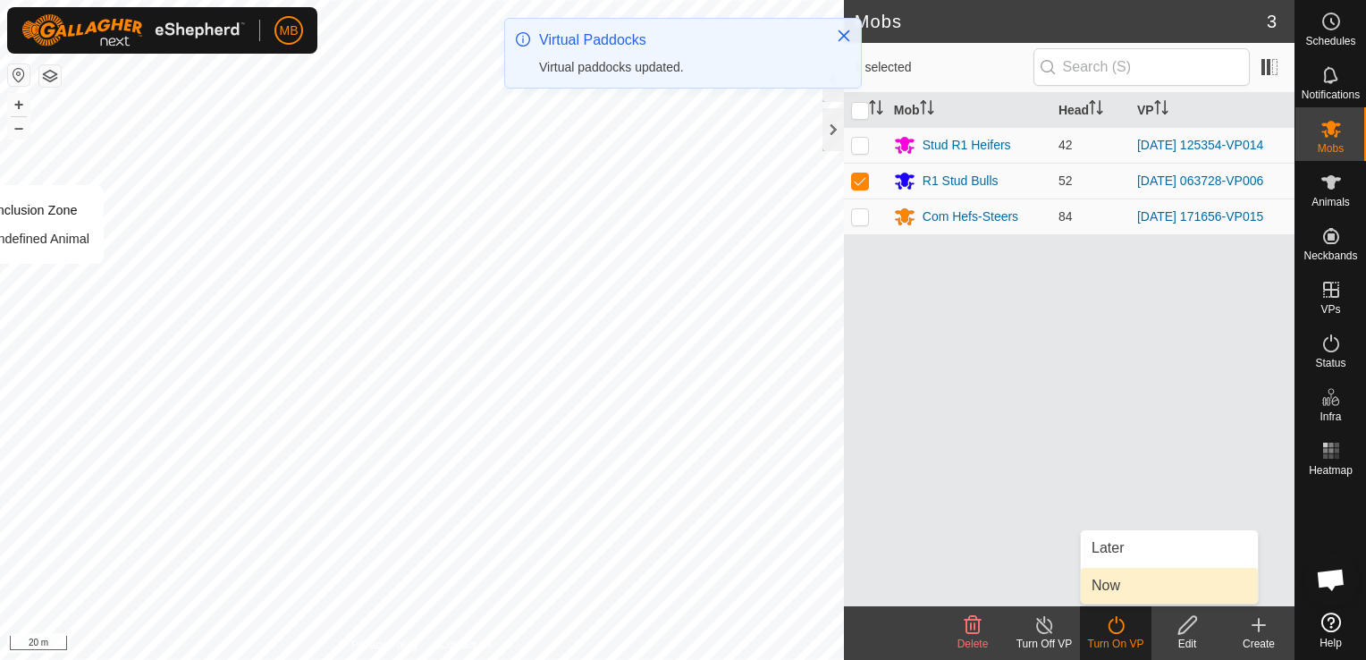
click at [1116, 594] on link "Now" at bounding box center [1169, 586] width 177 height 36
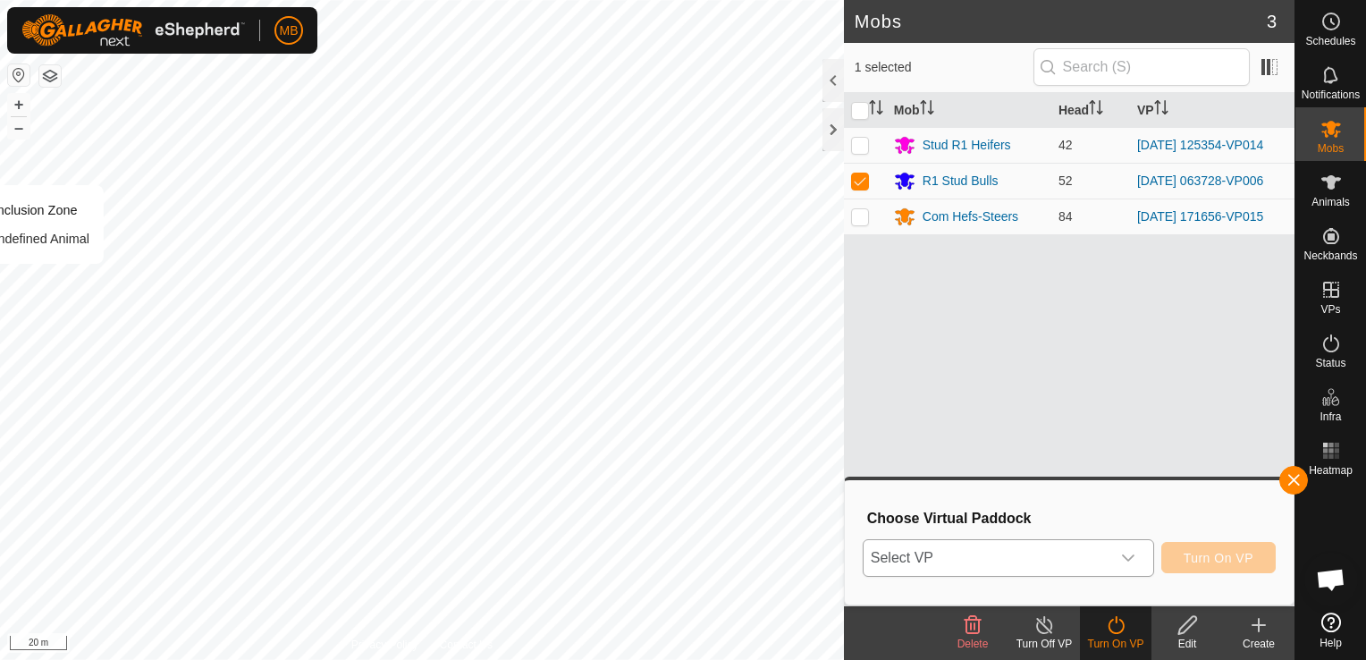
click at [1129, 551] on icon "dropdown trigger" at bounding box center [1128, 558] width 14 height 14
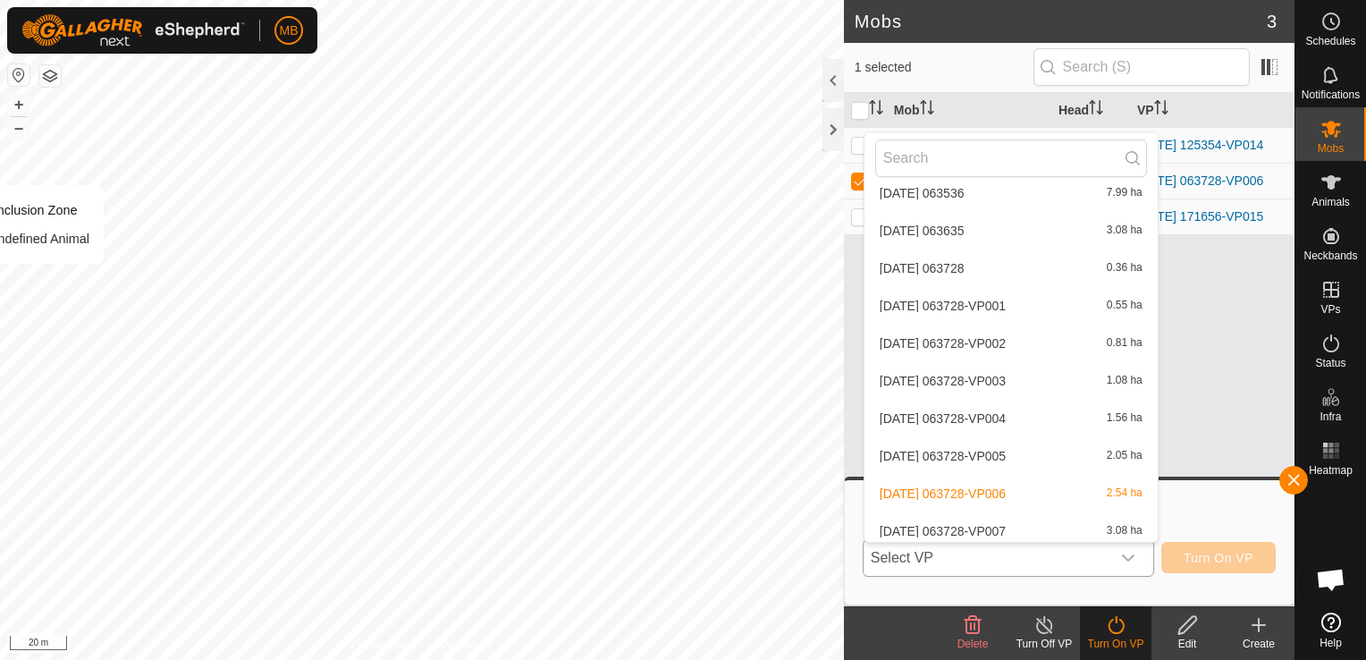
scroll to position [2062, 0]
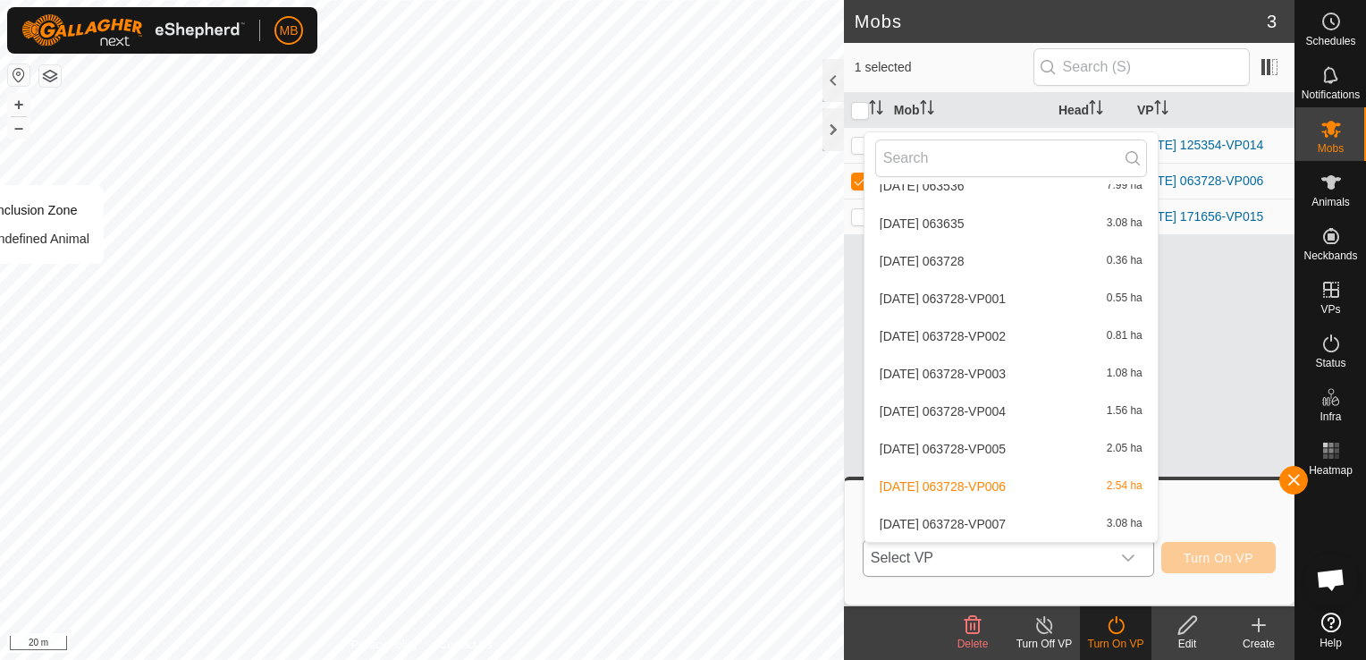
click at [1112, 516] on li "[DATE] 063728-VP007 3.08 ha" at bounding box center [1011, 524] width 293 height 36
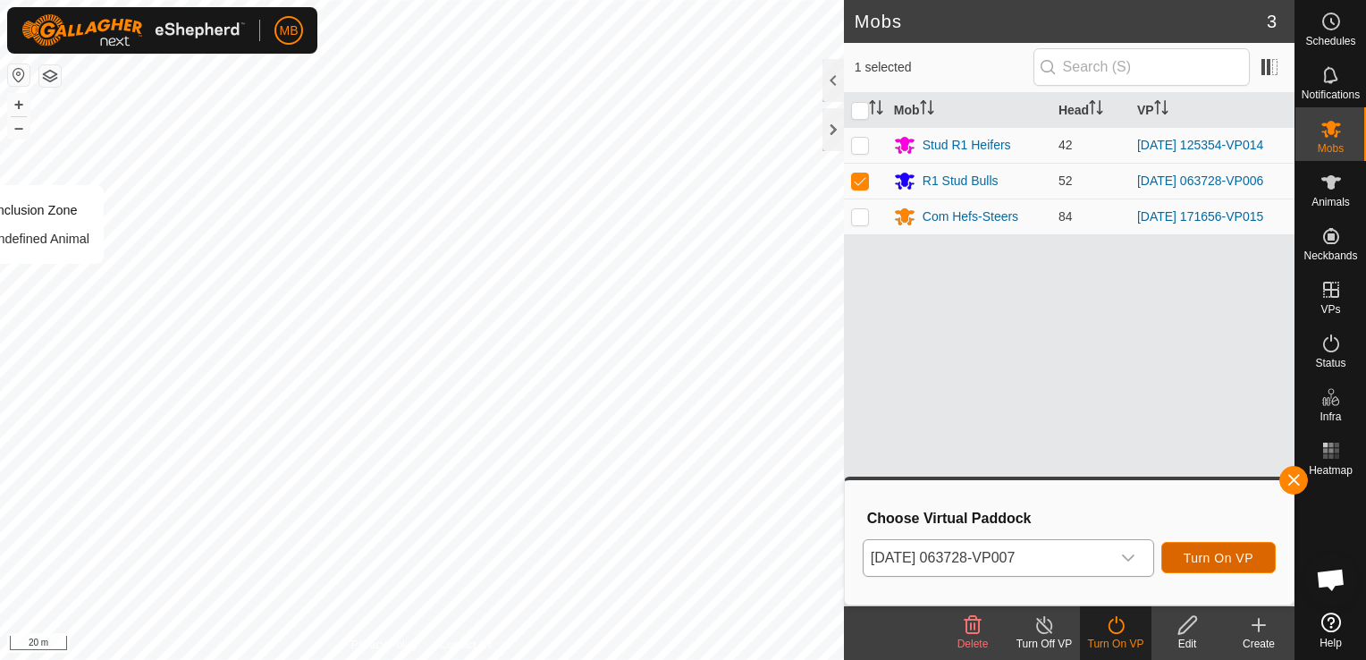
click at [1229, 562] on span "Turn On VP" at bounding box center [1219, 558] width 70 height 14
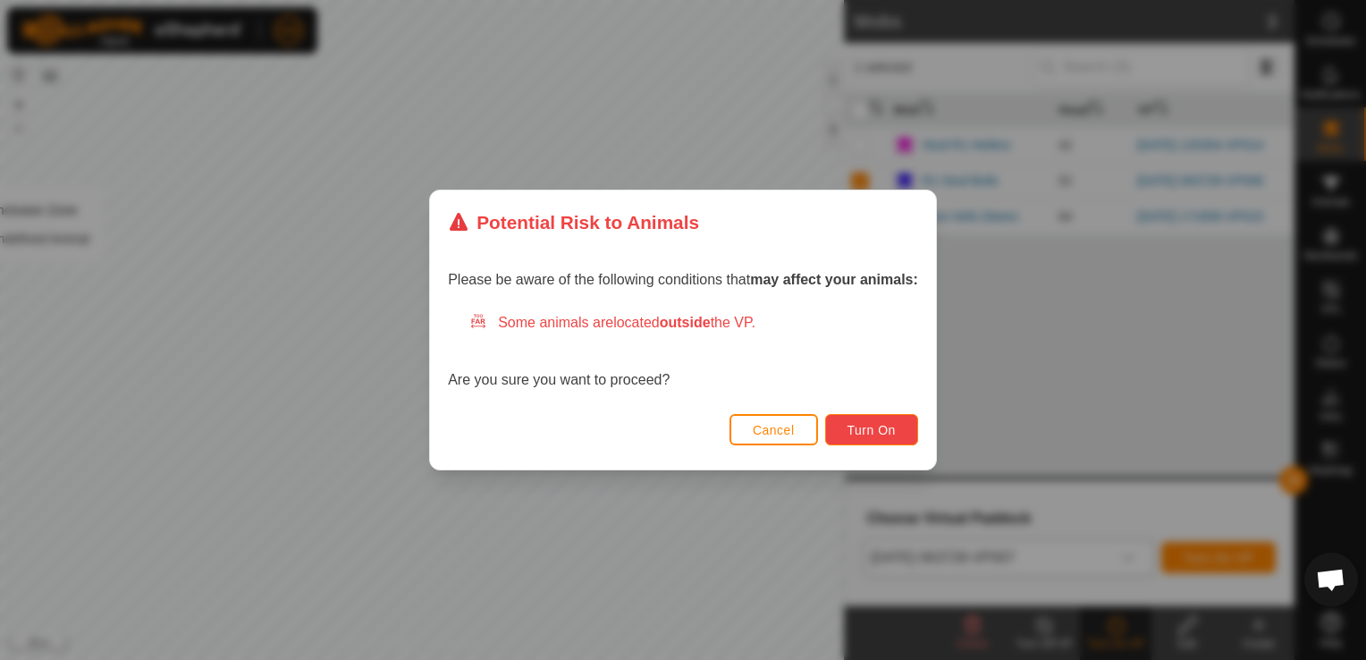
click at [859, 423] on span "Turn On" at bounding box center [872, 430] width 48 height 14
